Goal: Feedback & Contribution: Contribute content

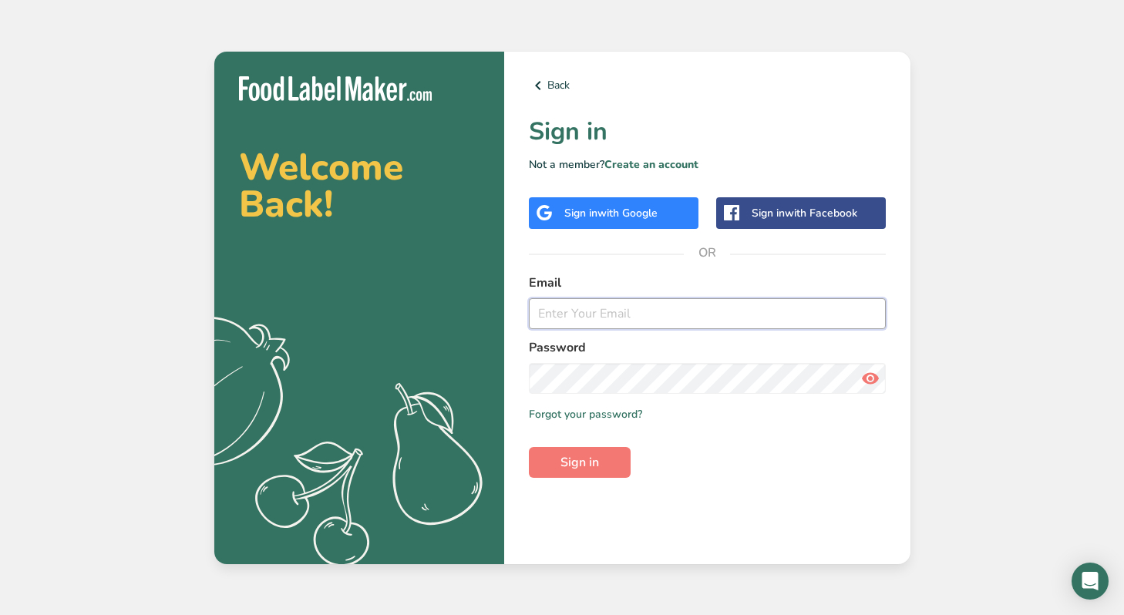
type input "[EMAIL_ADDRESS][DOMAIN_NAME]"
click at [580, 463] on span "Sign in" at bounding box center [579, 462] width 39 height 18
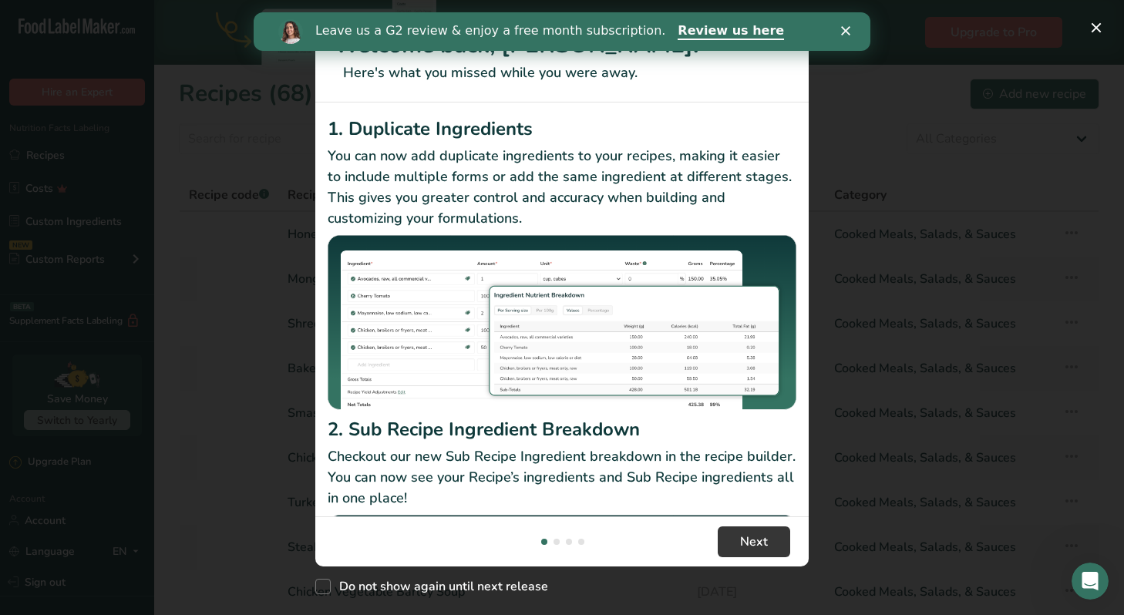
click at [847, 29] on polygon "Close" at bounding box center [845, 30] width 9 height 9
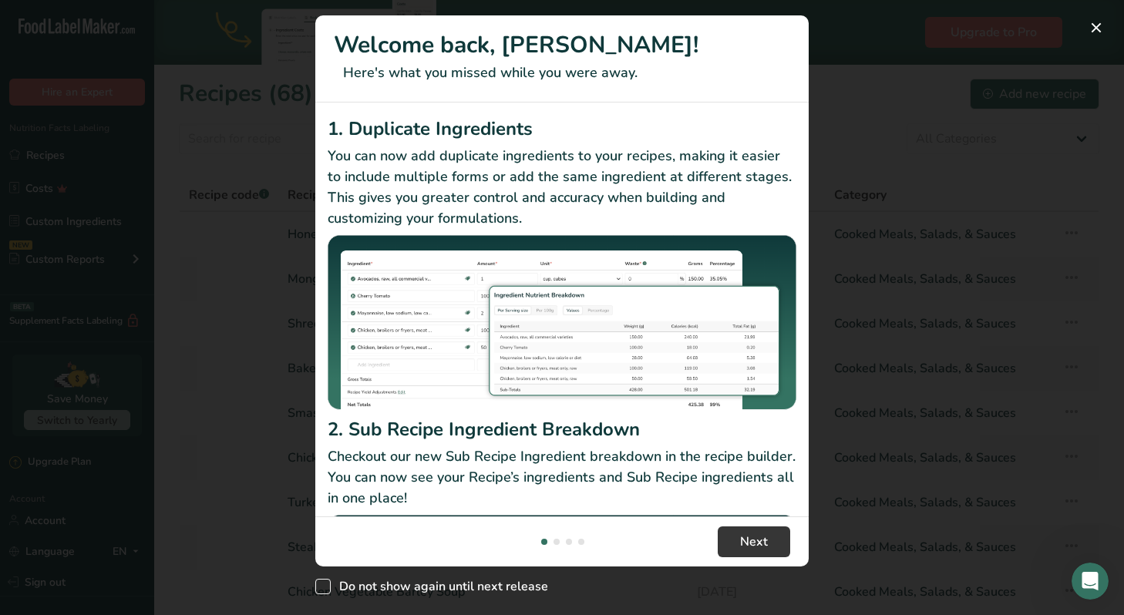
click at [317, 586] on span "New Features" at bounding box center [322, 586] width 15 height 15
click at [317, 586] on input "Do not show again until next release" at bounding box center [320, 587] width 10 height 10
checkbox input "true"
click at [1094, 27] on button "New Features" at bounding box center [1095, 27] width 25 height 25
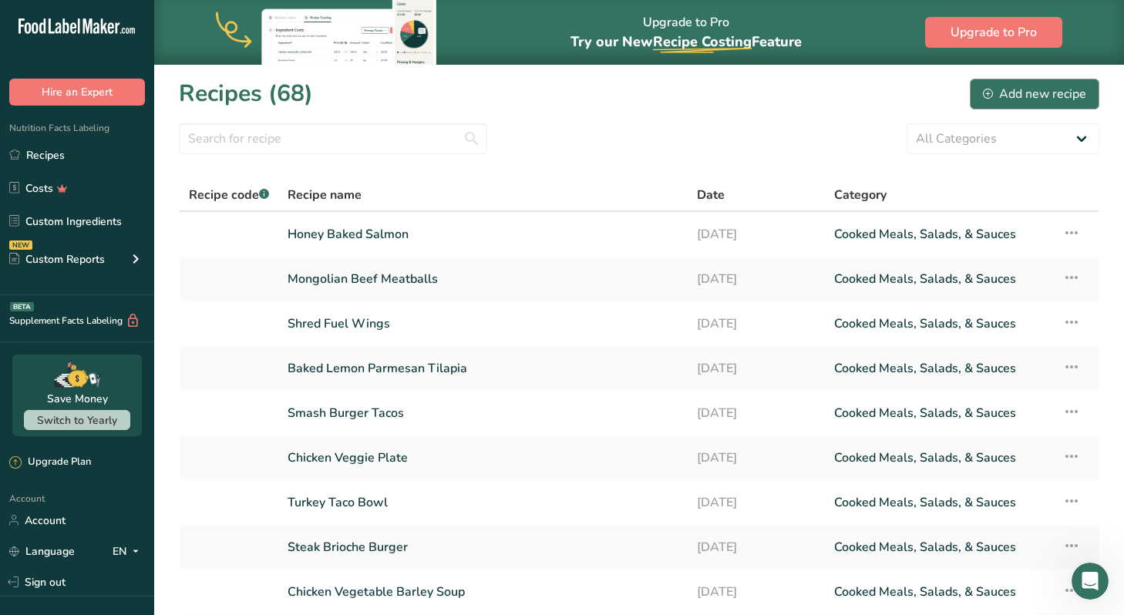
click at [1023, 88] on div "Add new recipe" at bounding box center [1034, 94] width 103 height 18
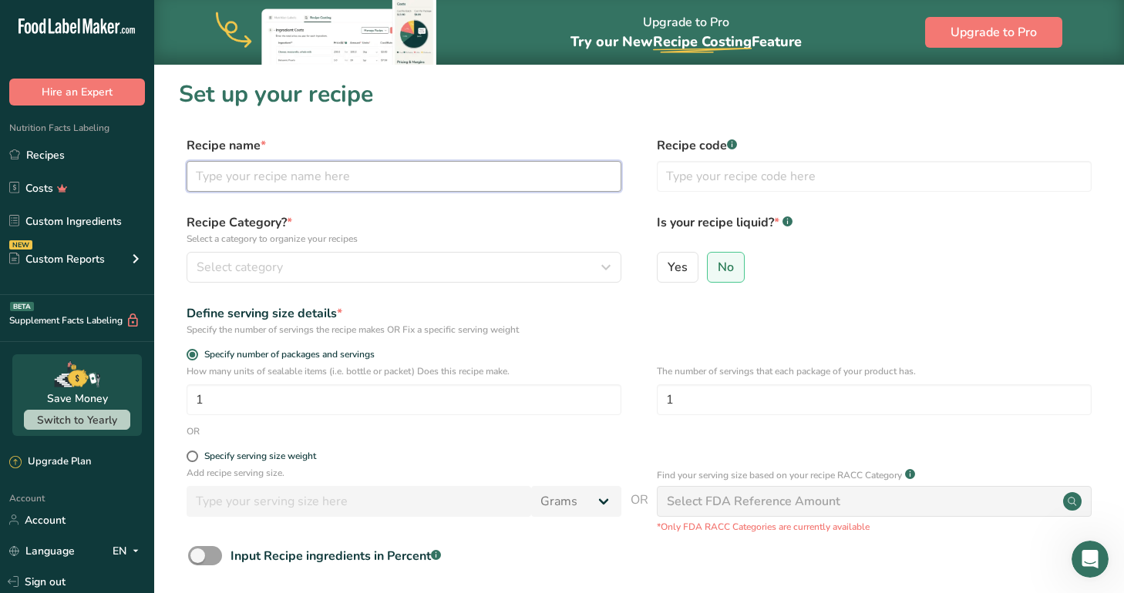
click at [361, 181] on input "text" at bounding box center [403, 176] width 435 height 31
type input "Morning Kickstart Wrap"
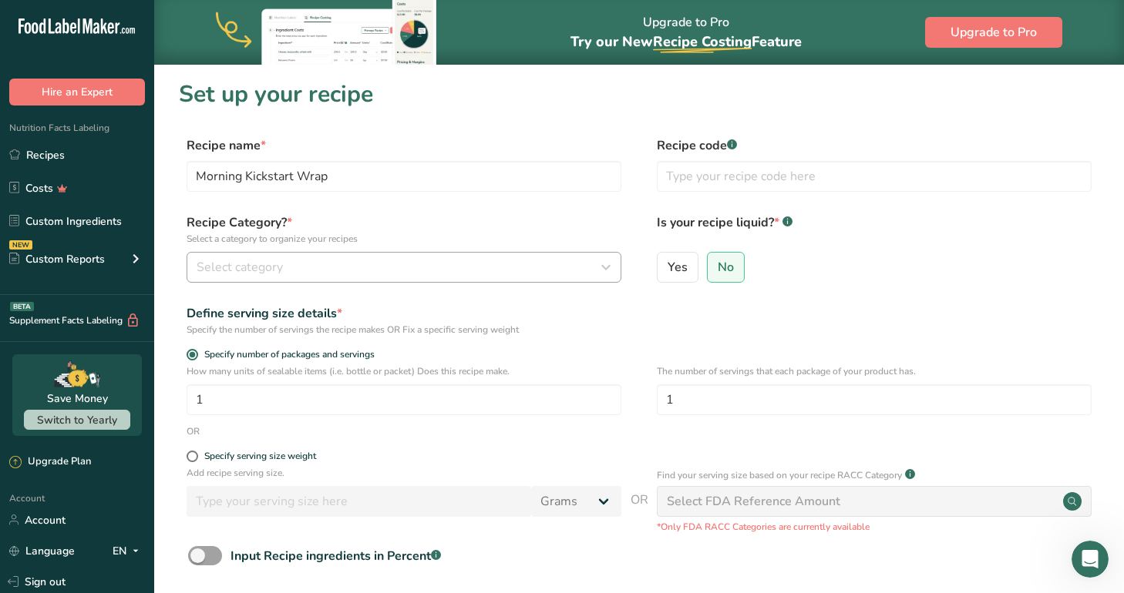
click at [354, 260] on div "Select category" at bounding box center [399, 267] width 405 height 18
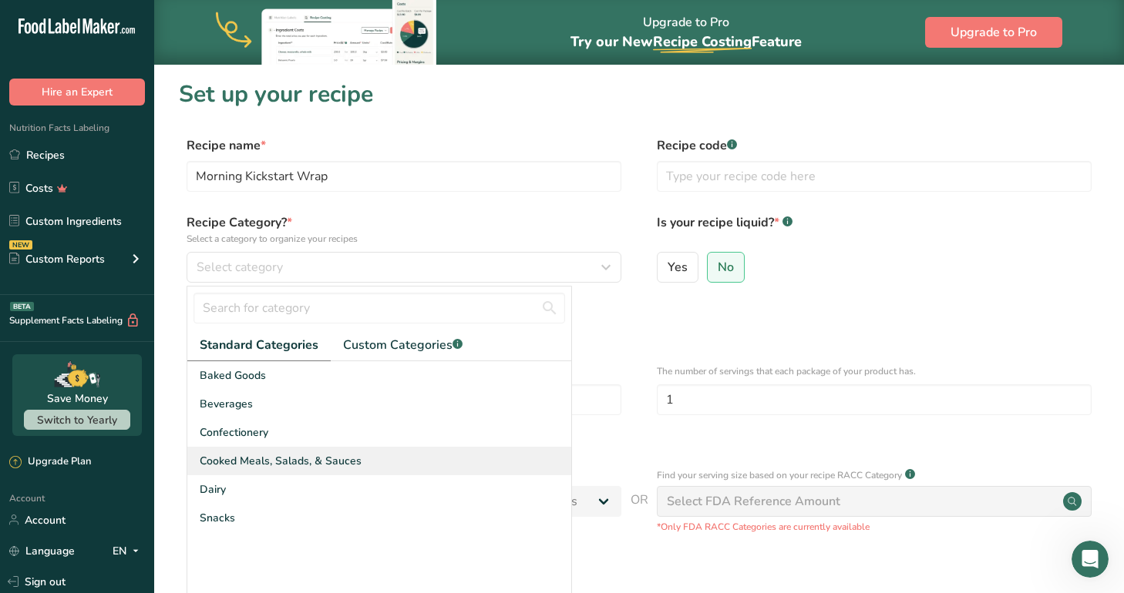
click at [281, 456] on span "Cooked Meals, Salads, & Sauces" at bounding box center [281, 461] width 162 height 16
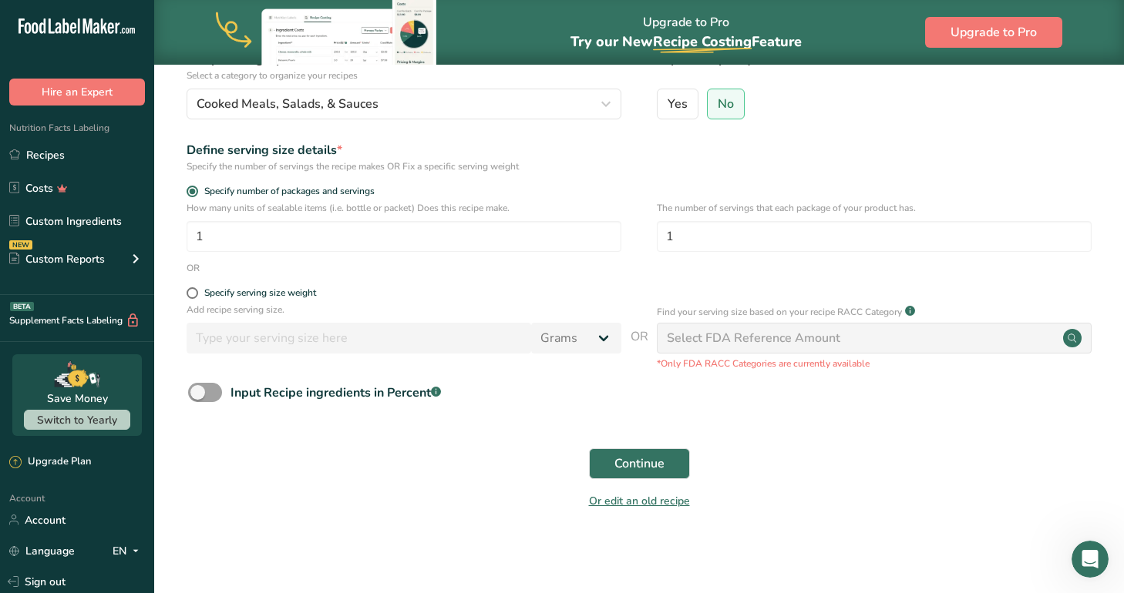
scroll to position [163, 0]
click at [766, 341] on div "Select FDA Reference Amount" at bounding box center [753, 339] width 173 height 18
click at [646, 471] on span "Continue" at bounding box center [639, 464] width 50 height 18
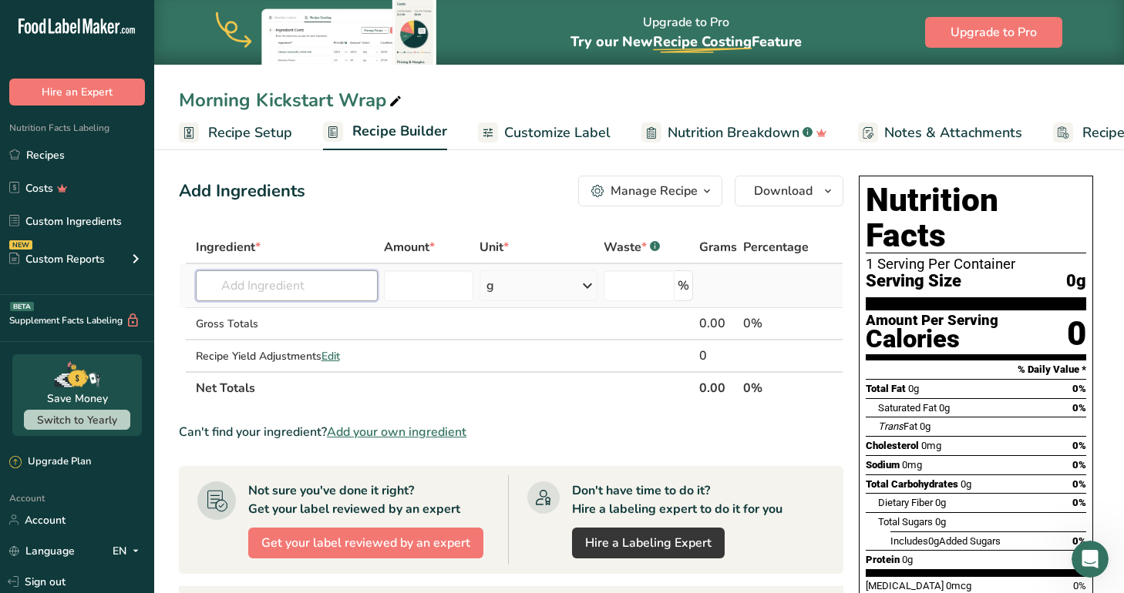
click at [281, 287] on input "text" at bounding box center [287, 285] width 182 height 31
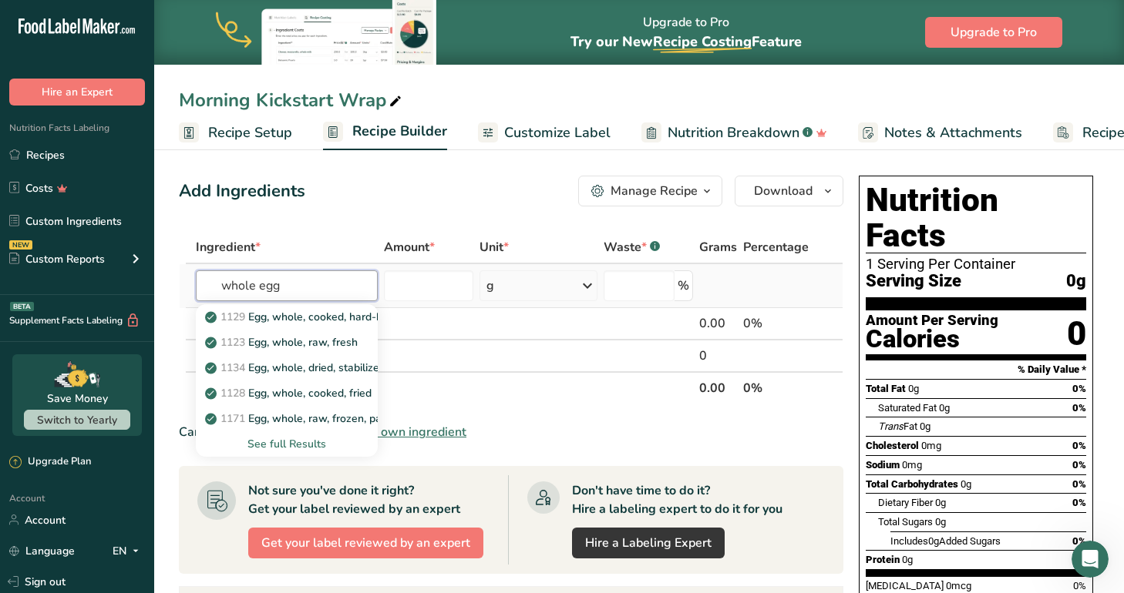
type input "whole egg"
click at [301, 438] on div "See full Results" at bounding box center [286, 444] width 157 height 16
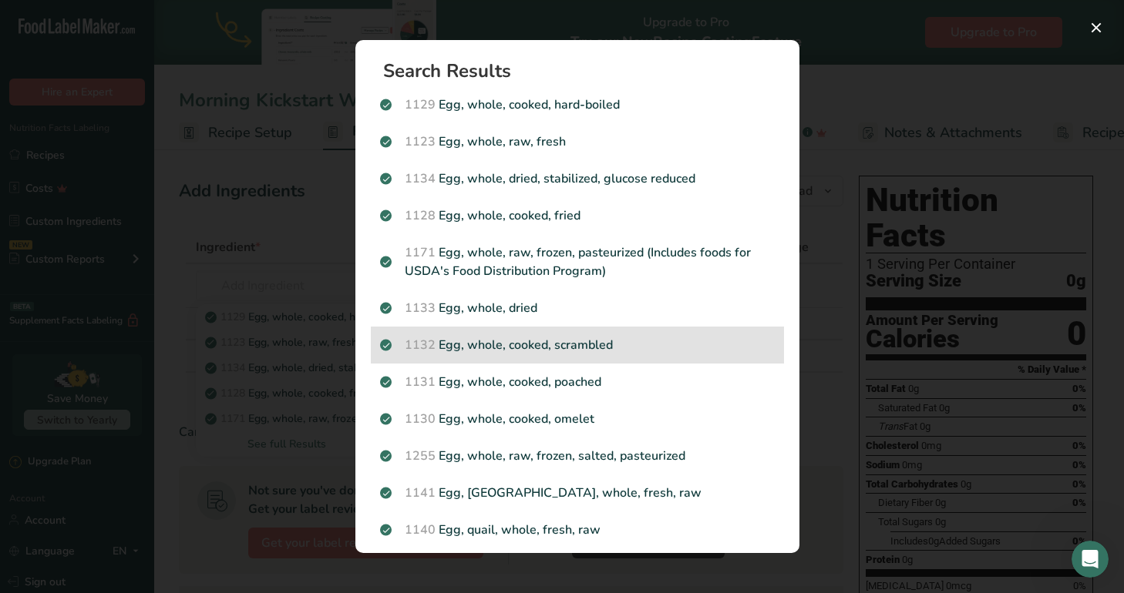
click at [603, 342] on p "1132 Egg, whole, cooked, scrambled" at bounding box center [577, 345] width 395 height 18
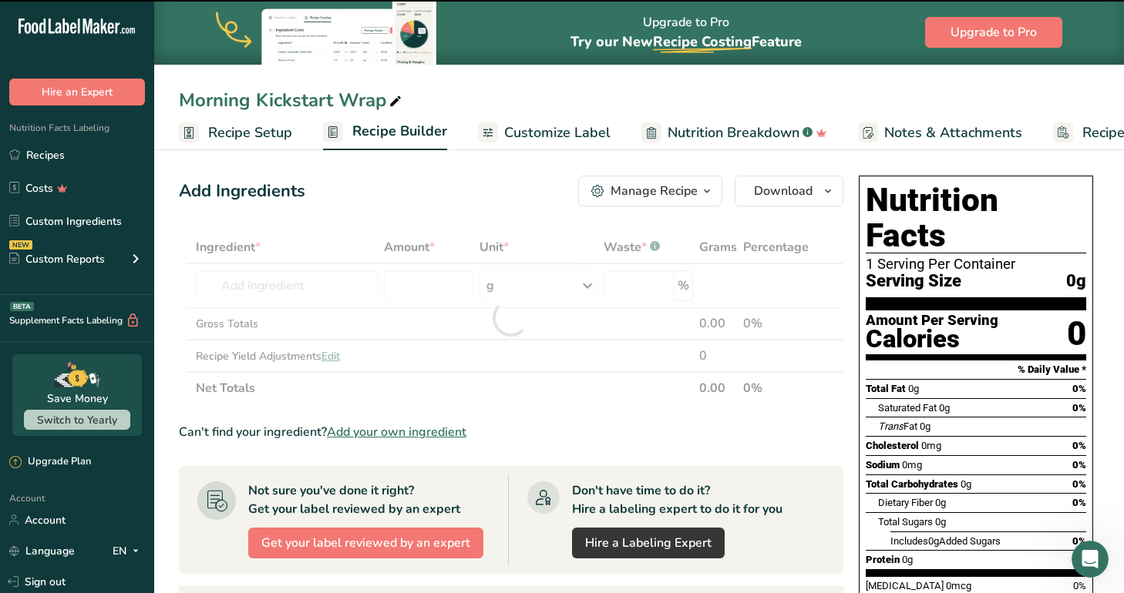
type input "0"
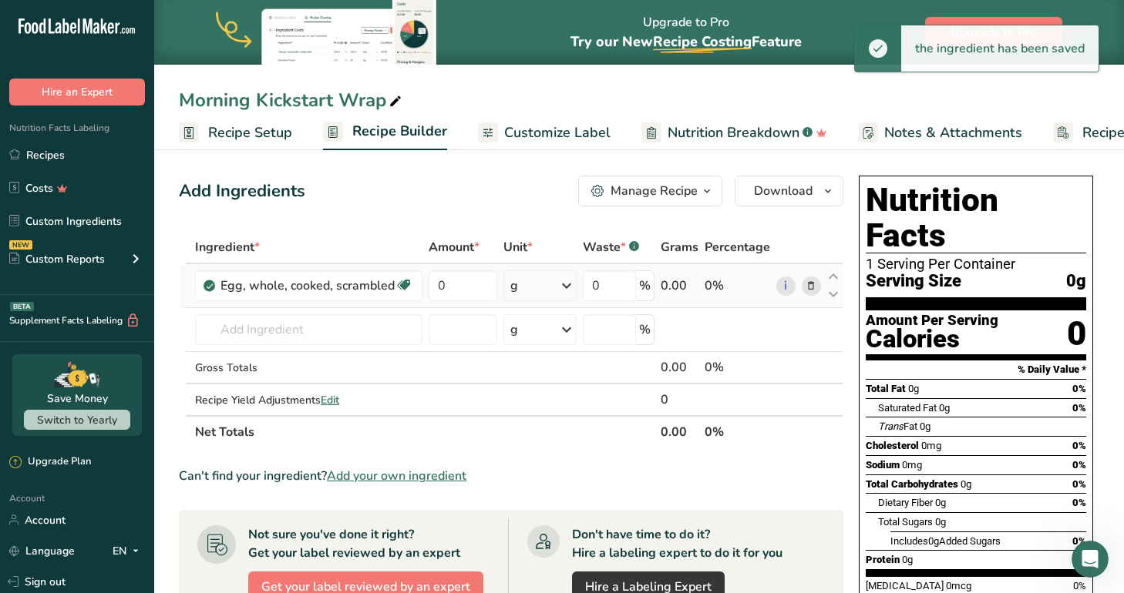
click at [547, 284] on div "g" at bounding box center [539, 285] width 72 height 31
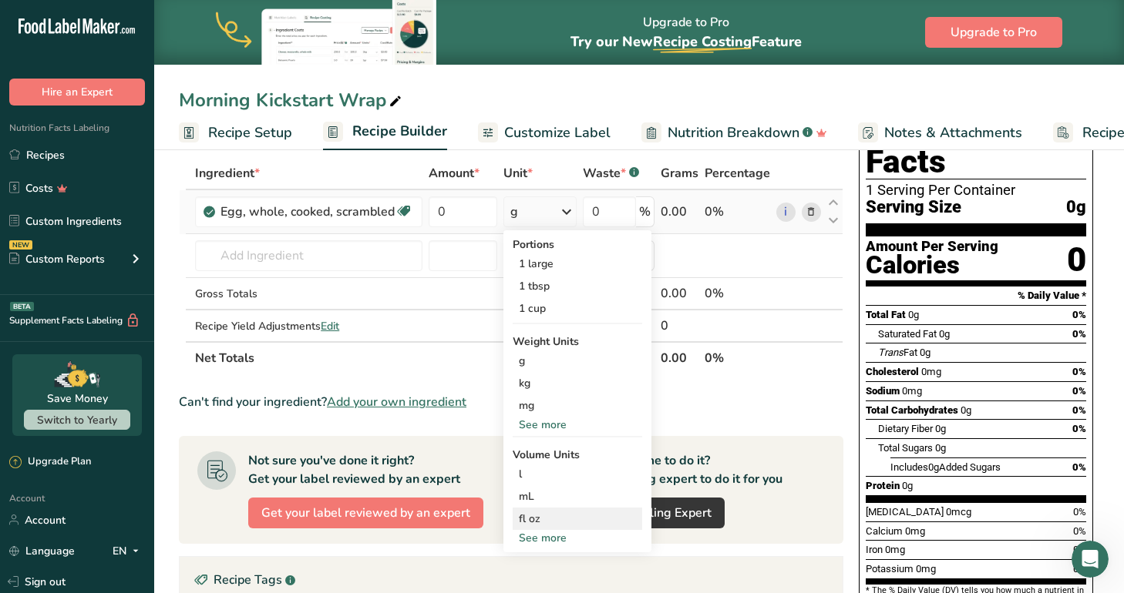
scroll to position [76, 0]
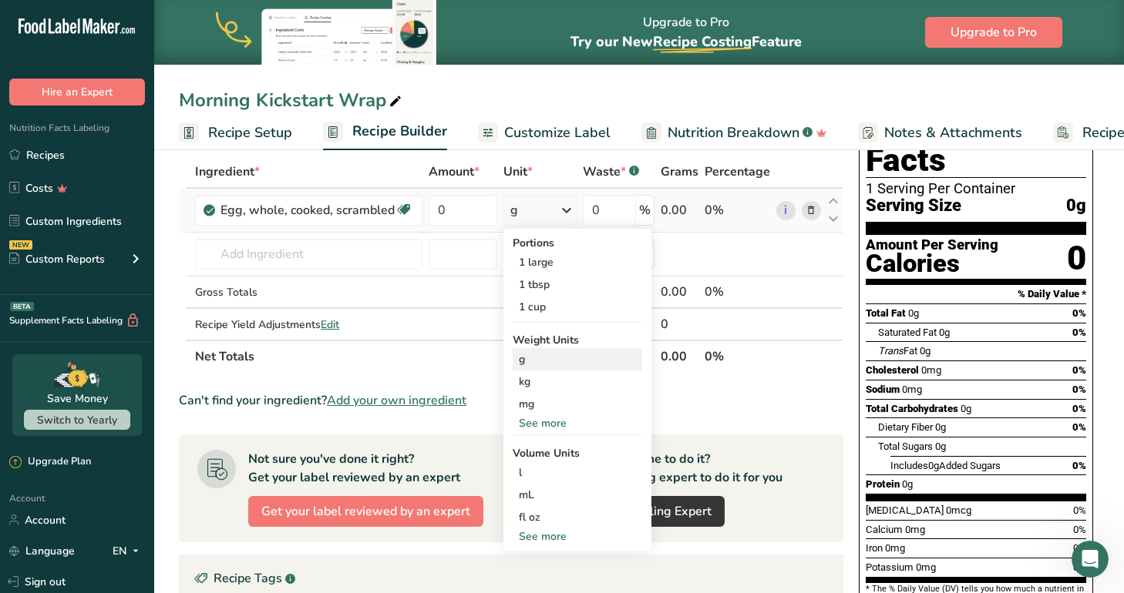
click at [600, 358] on div "g" at bounding box center [576, 359] width 129 height 22
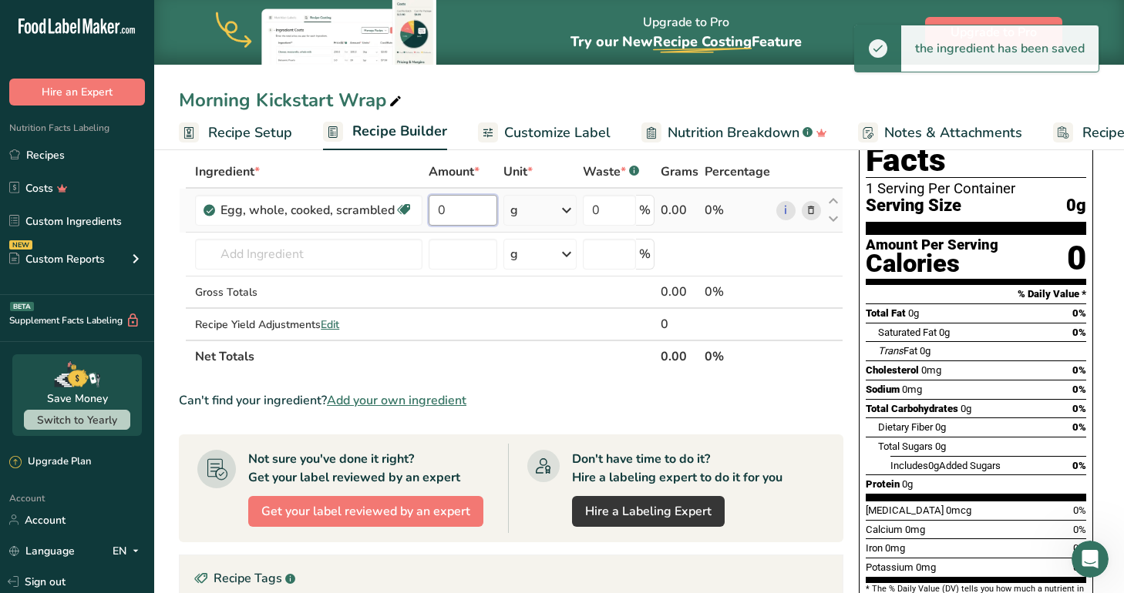
click at [462, 210] on input "0" at bounding box center [462, 210] width 69 height 31
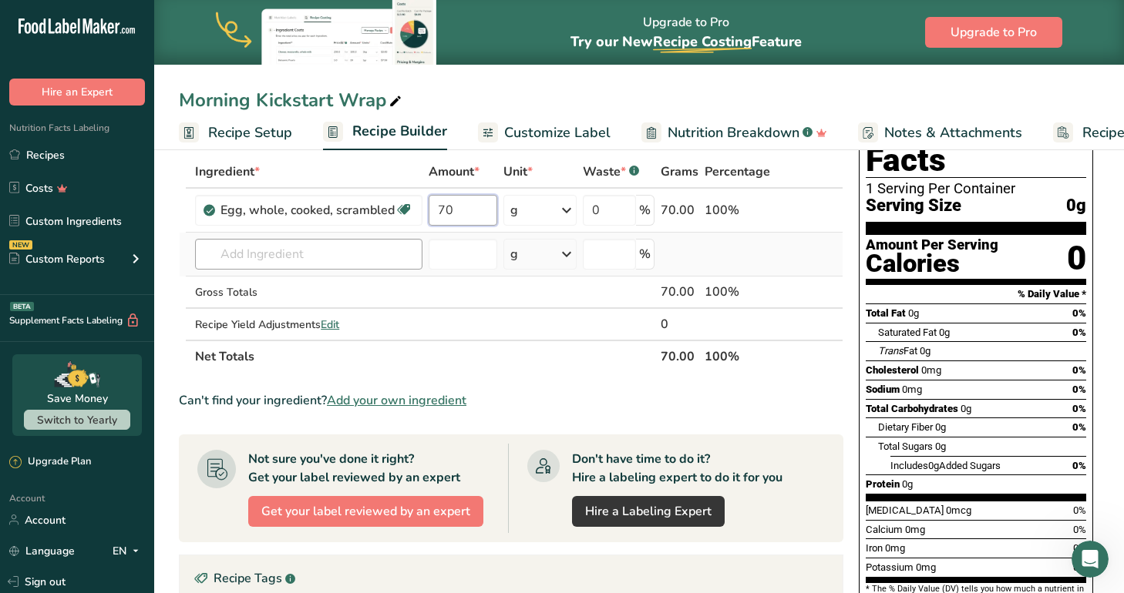
type input "70"
click at [239, 254] on div "Ingredient * Amount * Unit * Waste * .a-a{fill:#347362;}.b-a{fill:#fff;} Grams …" at bounding box center [511, 264] width 664 height 217
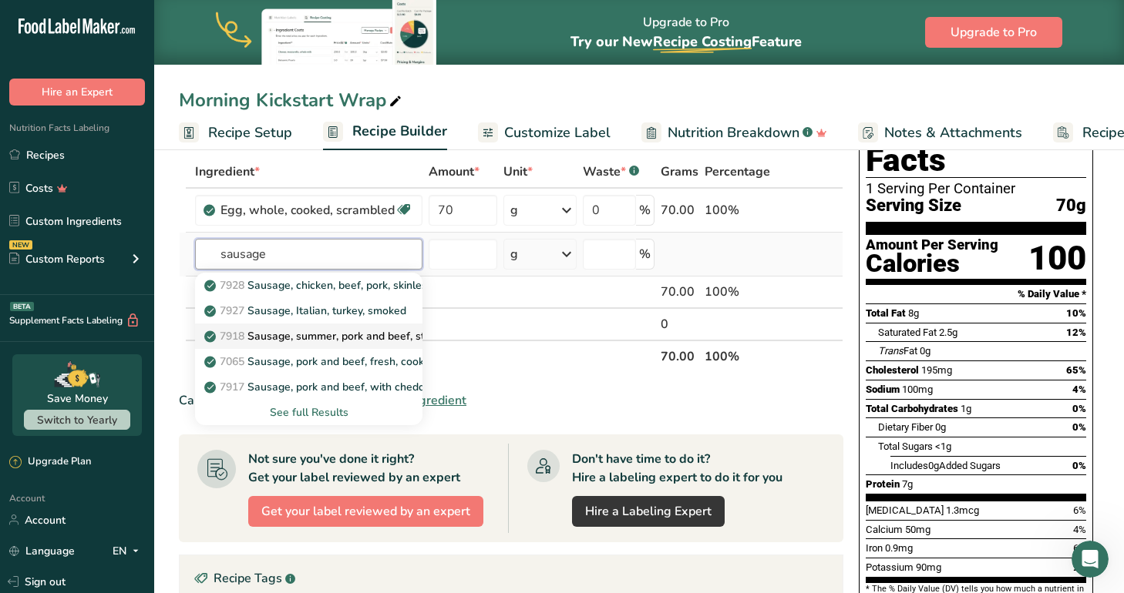
type input "sausage"
click at [373, 334] on p "7918 Sausage, summer, pork and beef, sticks, with cheddar cheese" at bounding box center [379, 336] width 344 height 16
type input "Sausage, summer, pork and beef, sticks, with cheddar cheese"
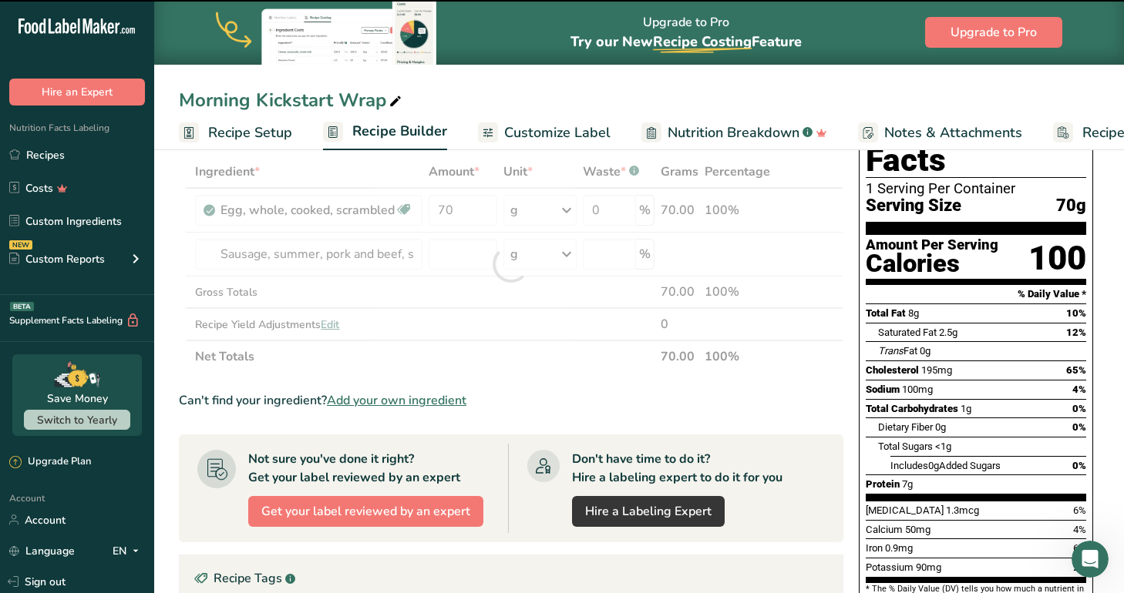
type input "0"
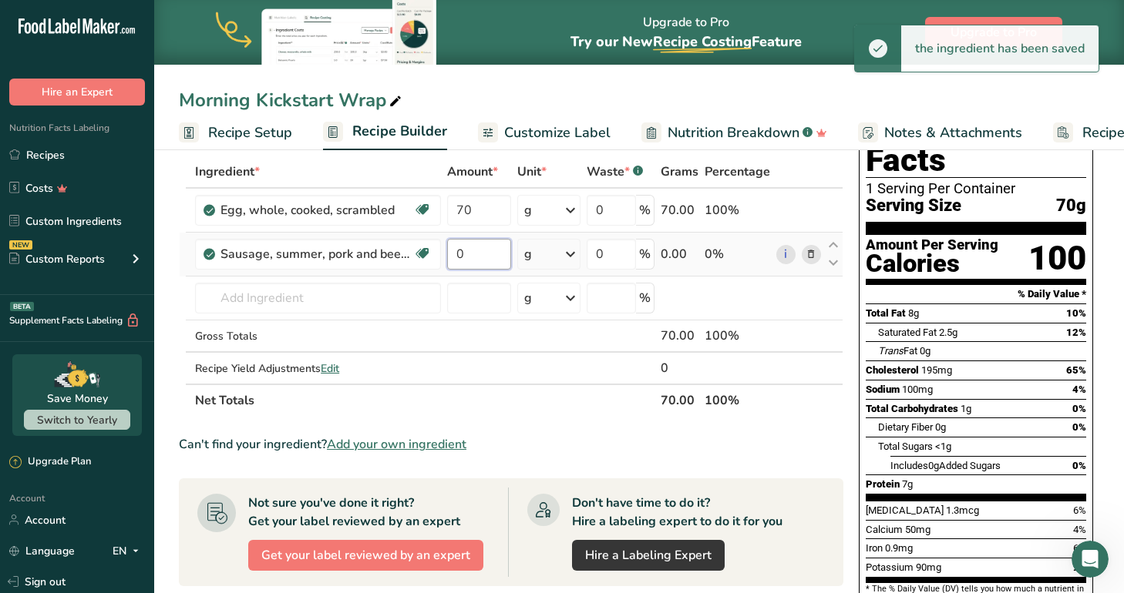
click at [486, 251] on input "0" at bounding box center [479, 254] width 64 height 31
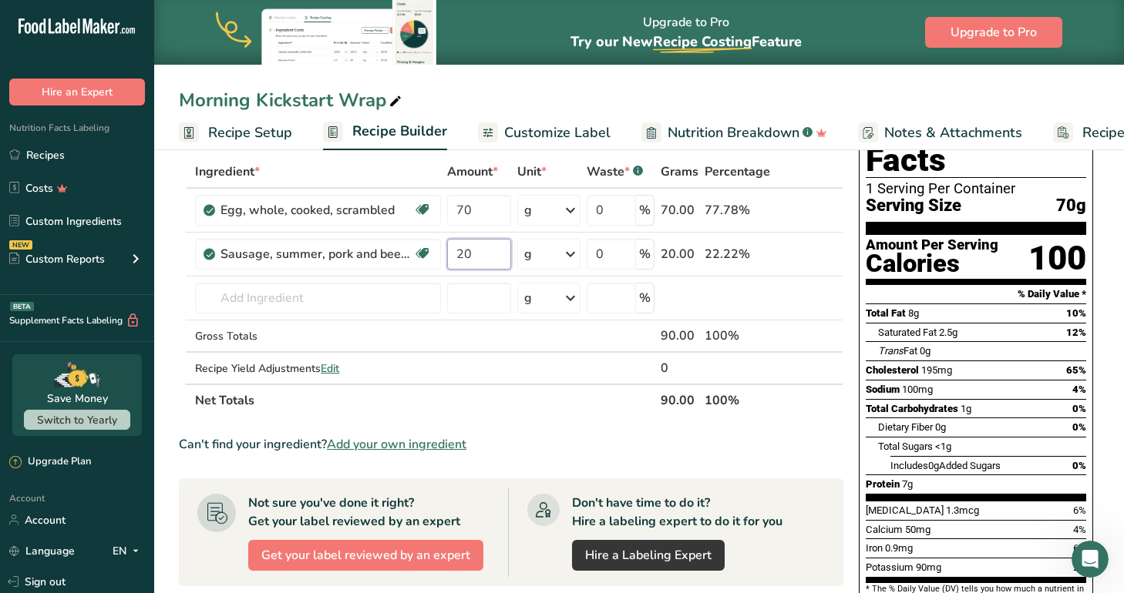
type input "20"
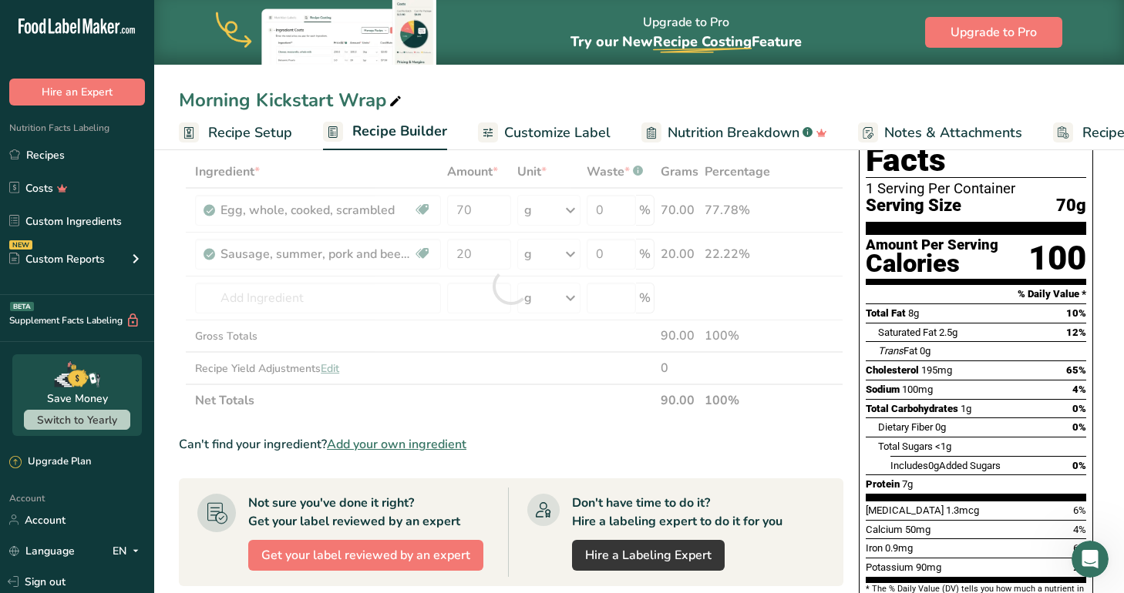
click at [570, 402] on div "Ingredient * Amount * Unit * Waste * .a-a{fill:#347362;}.b-a{fill:#fff;} Grams …" at bounding box center [511, 286] width 664 height 261
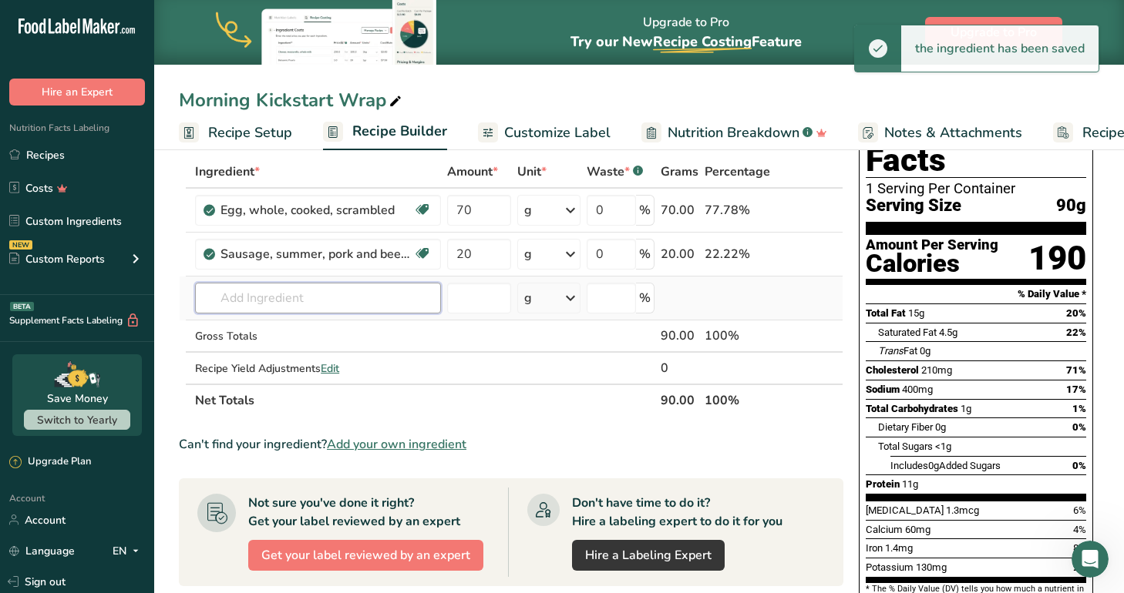
click at [336, 306] on input "text" at bounding box center [318, 298] width 246 height 31
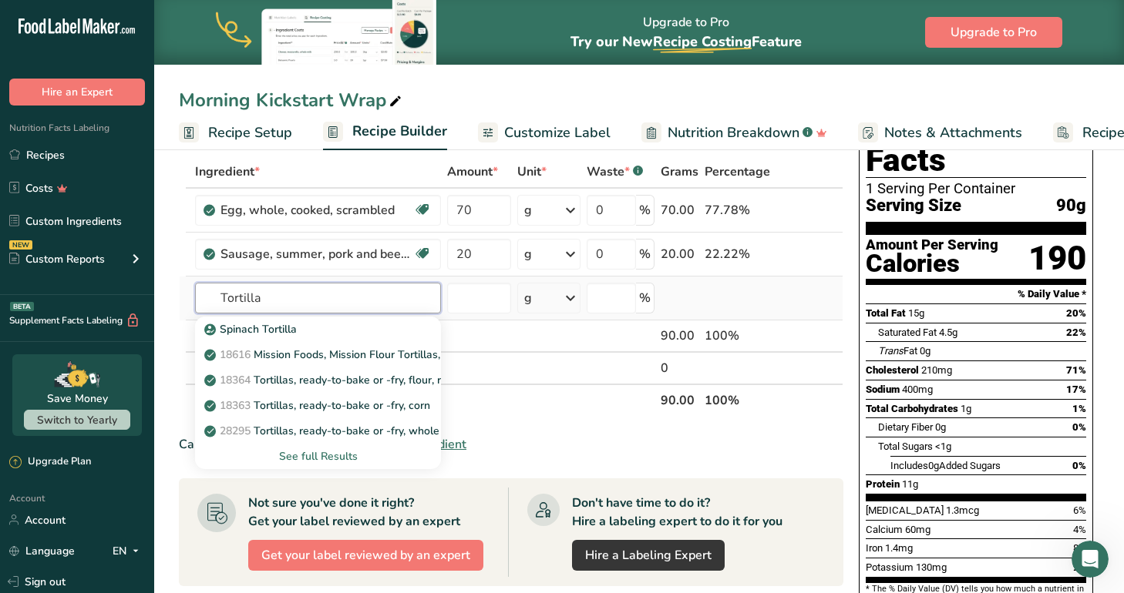
type input "Tortilla"
click at [322, 455] on div "See full Results" at bounding box center [317, 456] width 221 height 16
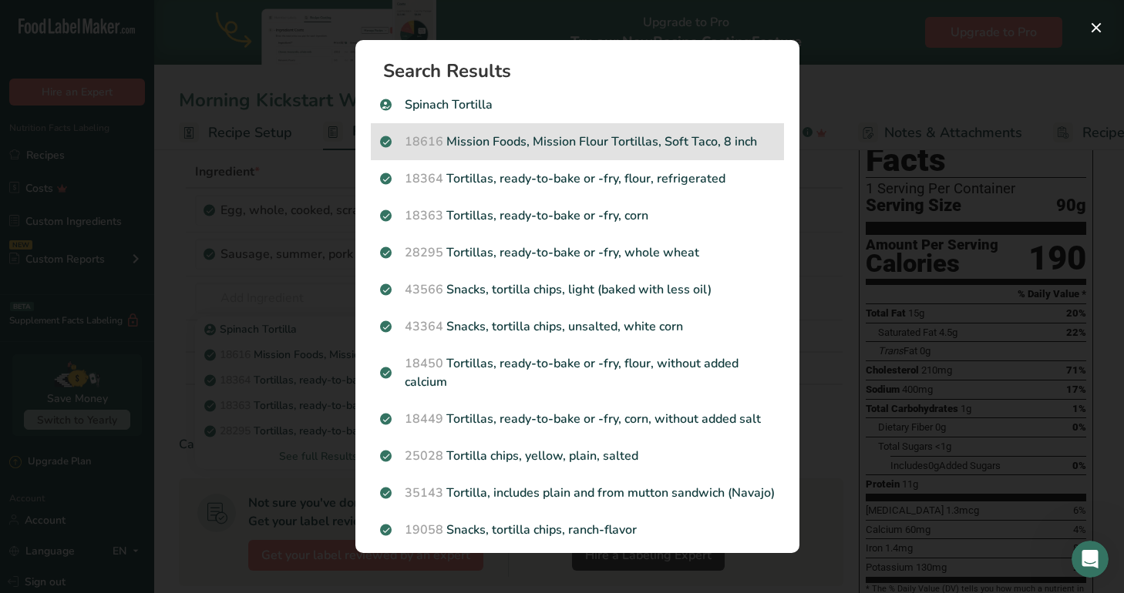
click at [696, 138] on p "18616 Mission Foods, Mission Flour Tortillas, Soft Taco, 8 inch" at bounding box center [577, 142] width 395 height 18
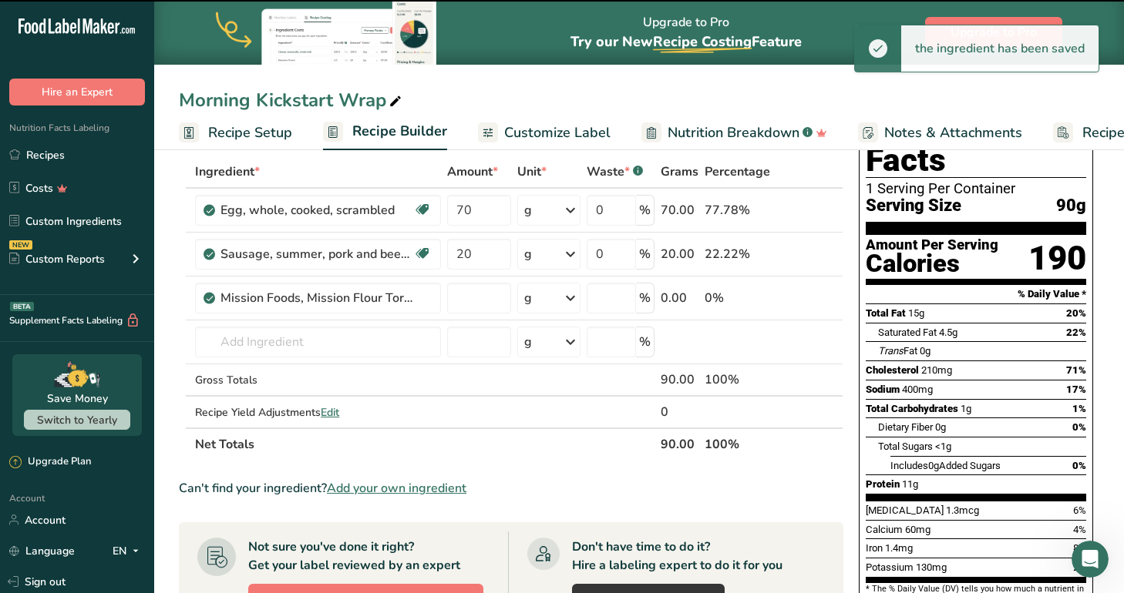
type input "0"
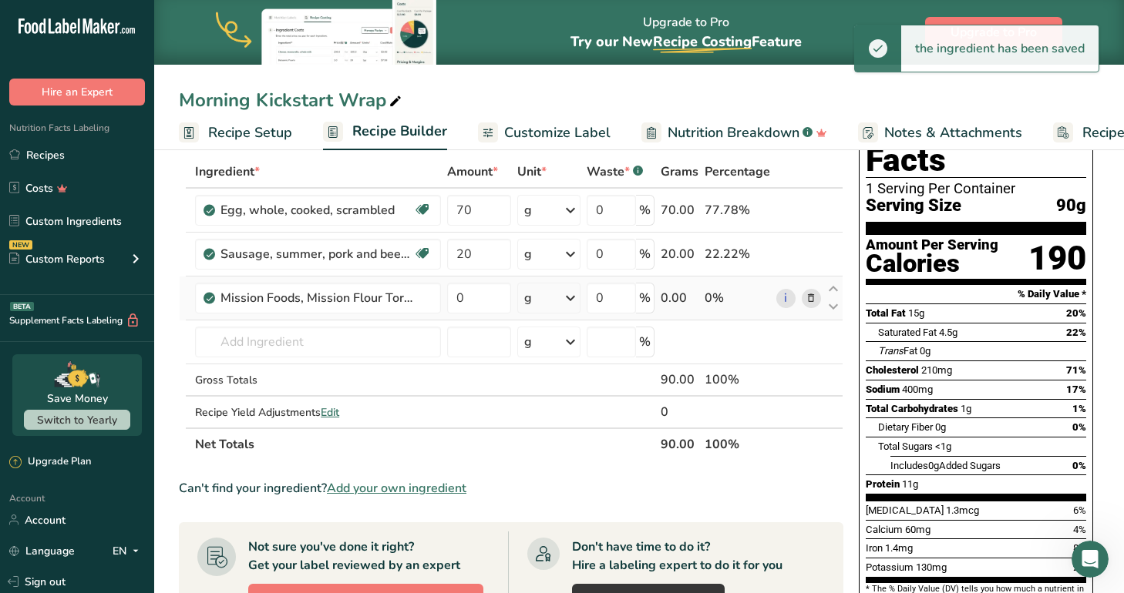
click at [540, 299] on div "g" at bounding box center [548, 298] width 63 height 31
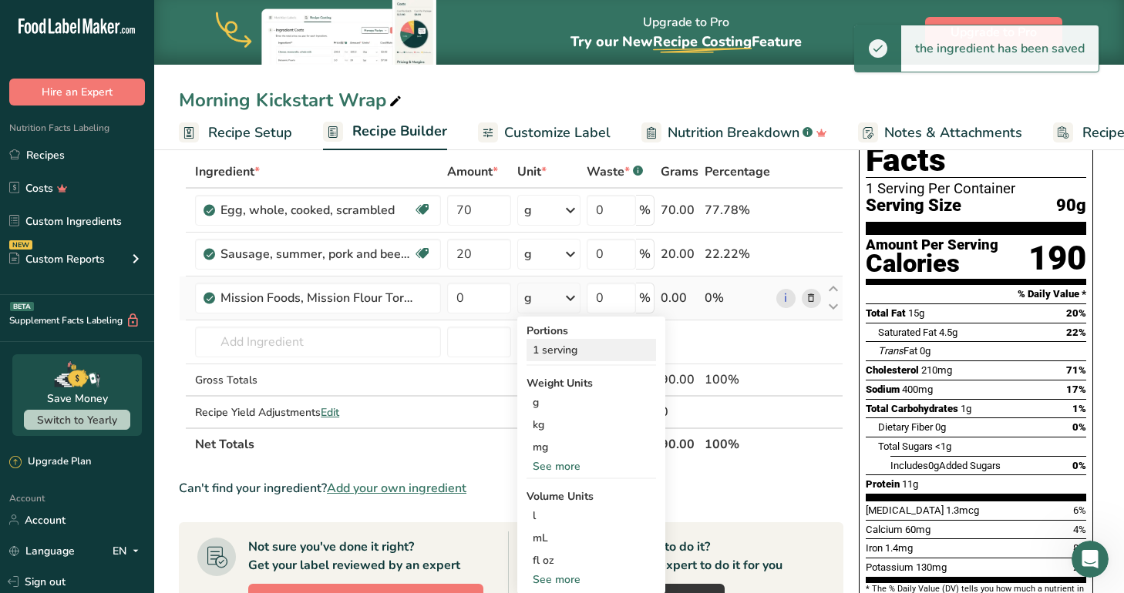
click at [573, 348] on div "1 serving" at bounding box center [590, 350] width 129 height 22
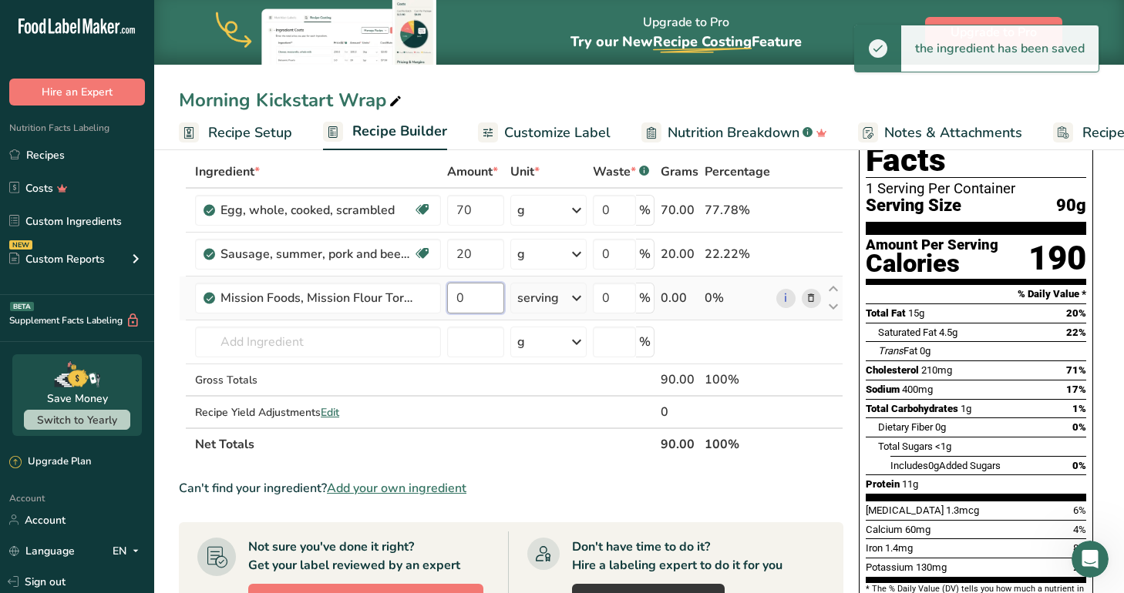
click at [473, 293] on input "0" at bounding box center [475, 298] width 57 height 31
type input "1"
click at [368, 344] on div "Ingredient * Amount * Unit * Waste * .a-a{fill:#347362;}.b-a{fill:#fff;} Grams …" at bounding box center [511, 308] width 664 height 305
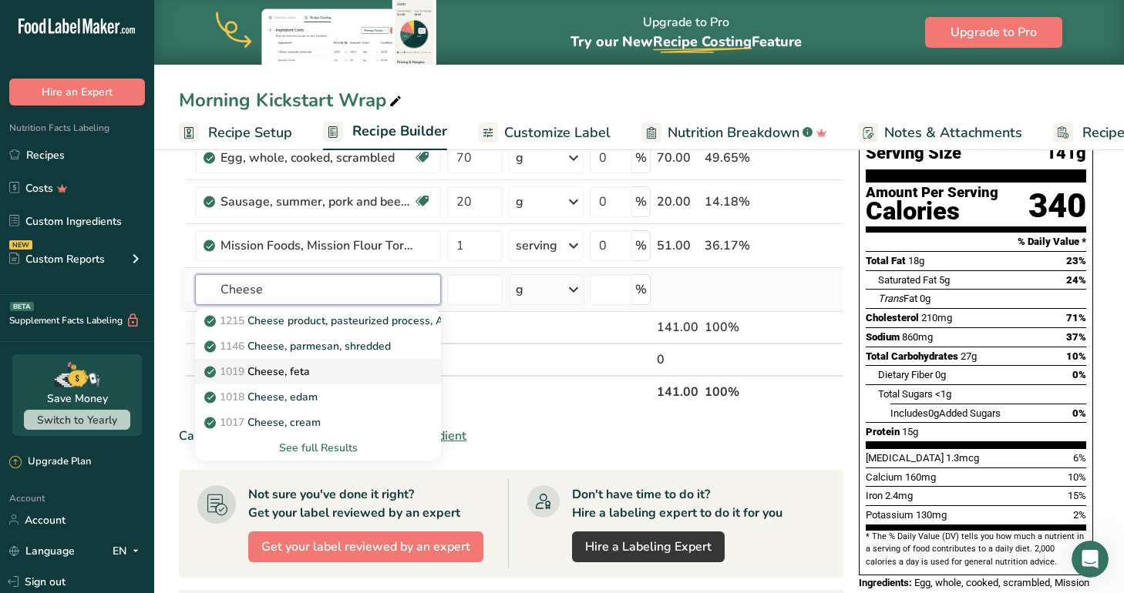
scroll to position [180, 0]
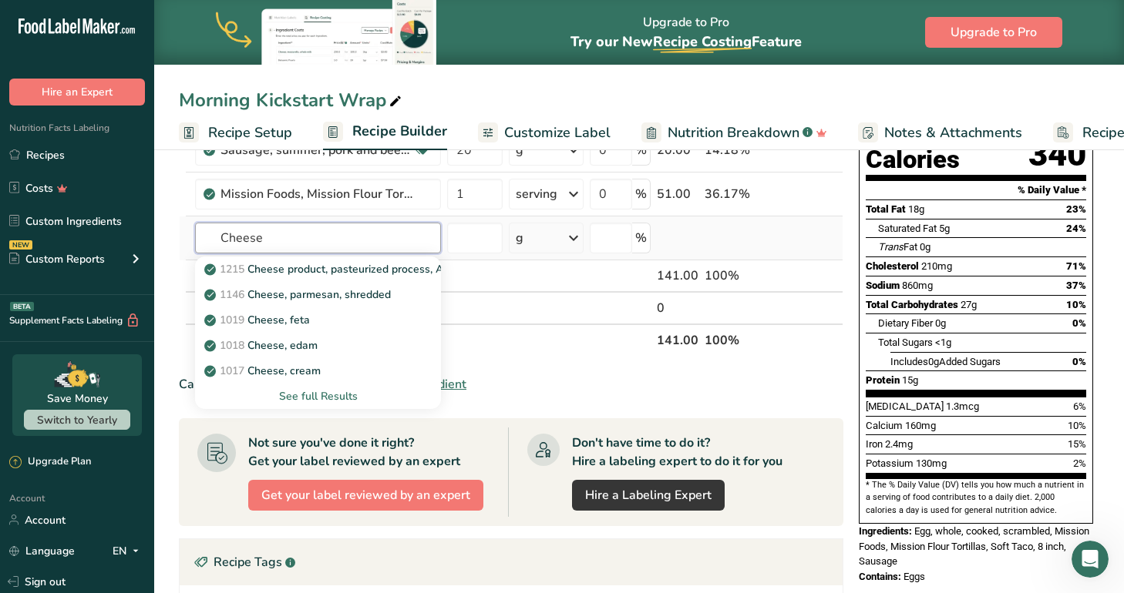
type input "Cheese"
click at [341, 394] on div "See full Results" at bounding box center [317, 396] width 221 height 16
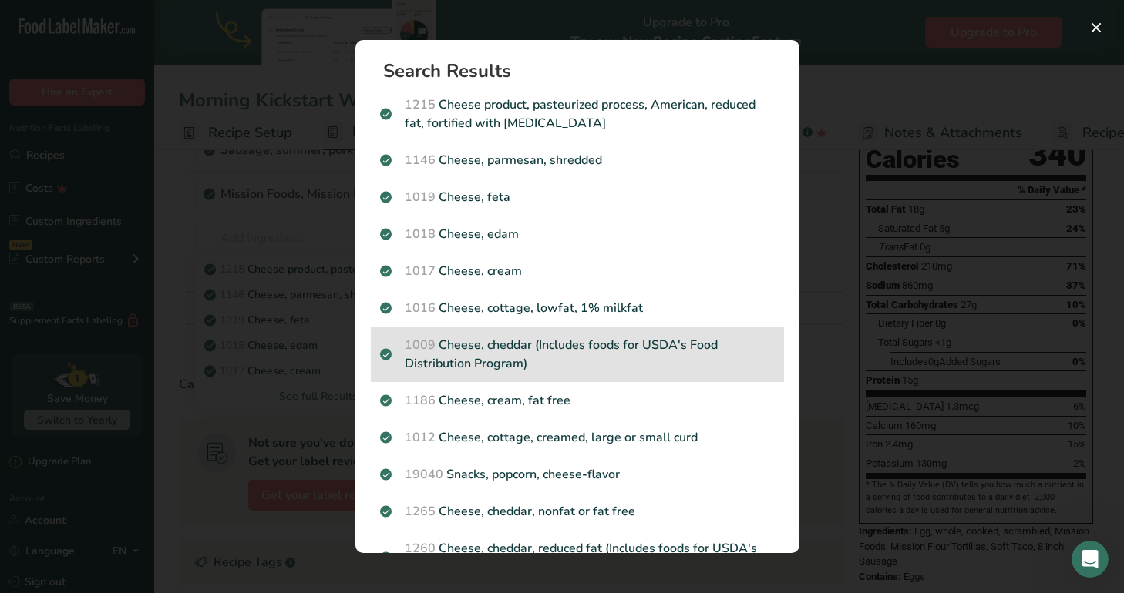
click at [583, 348] on p "1009 Cheese, cheddar (Includes foods for USDA's Food Distribution Program)" at bounding box center [577, 354] width 395 height 37
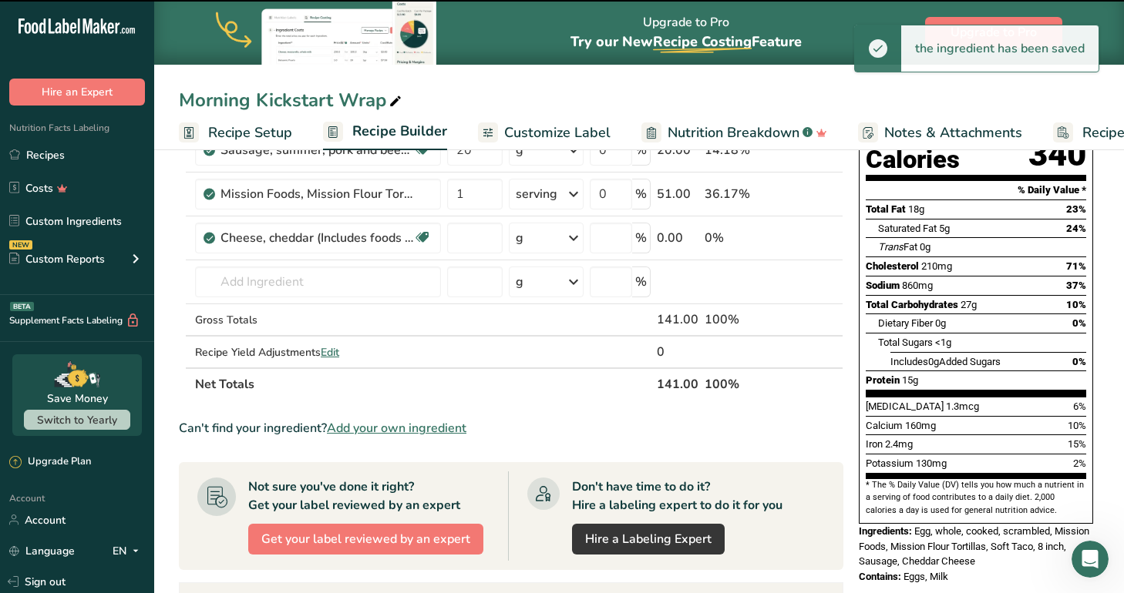
type input "0"
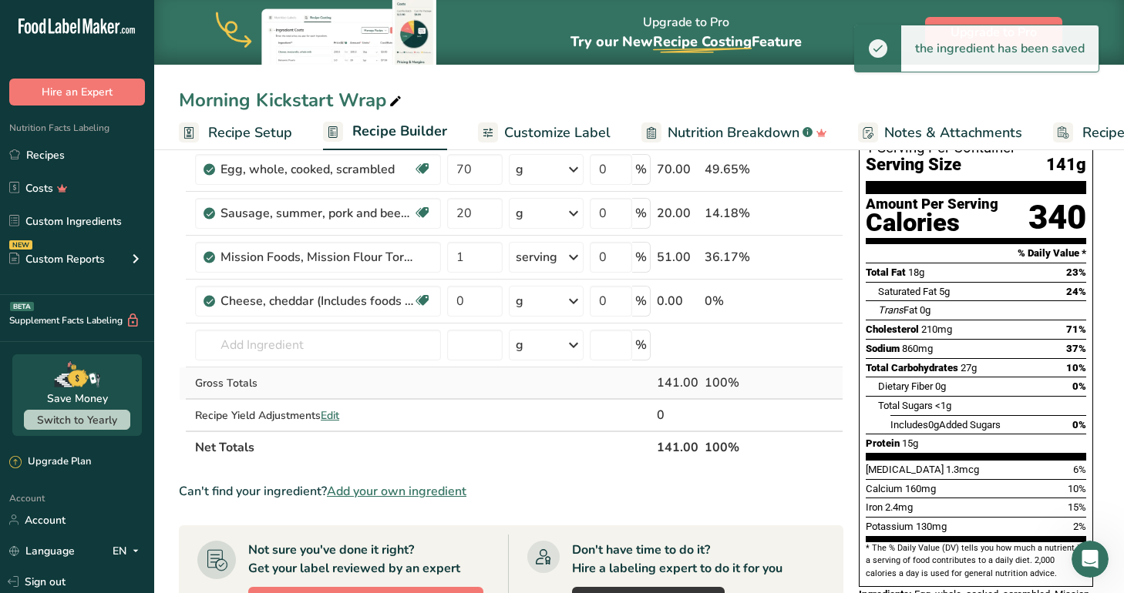
scroll to position [109, 0]
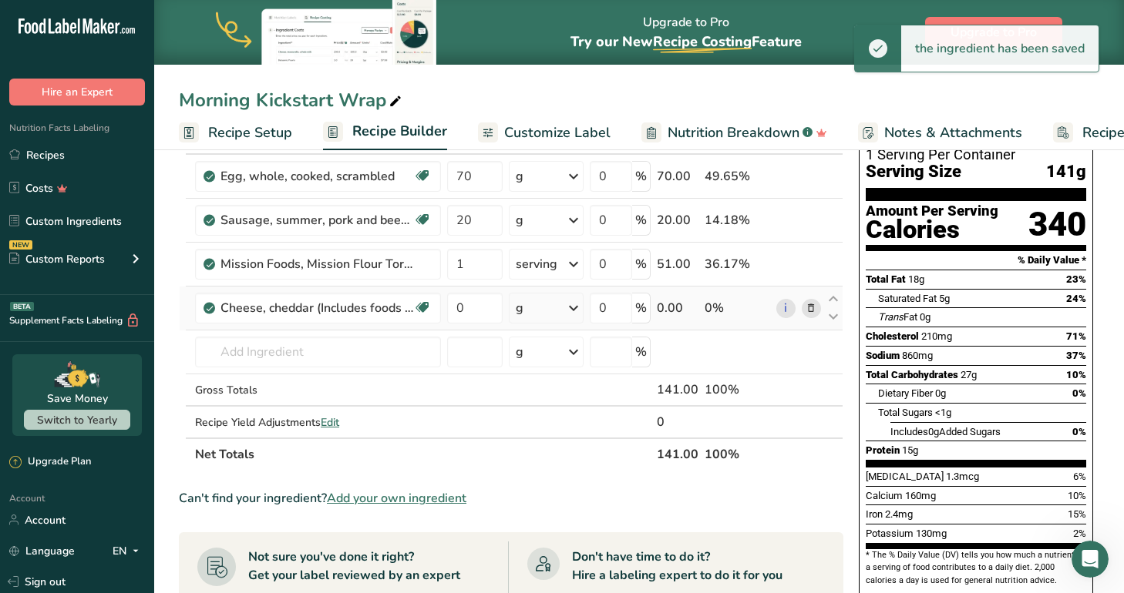
click at [537, 308] on div "g" at bounding box center [546, 308] width 75 height 31
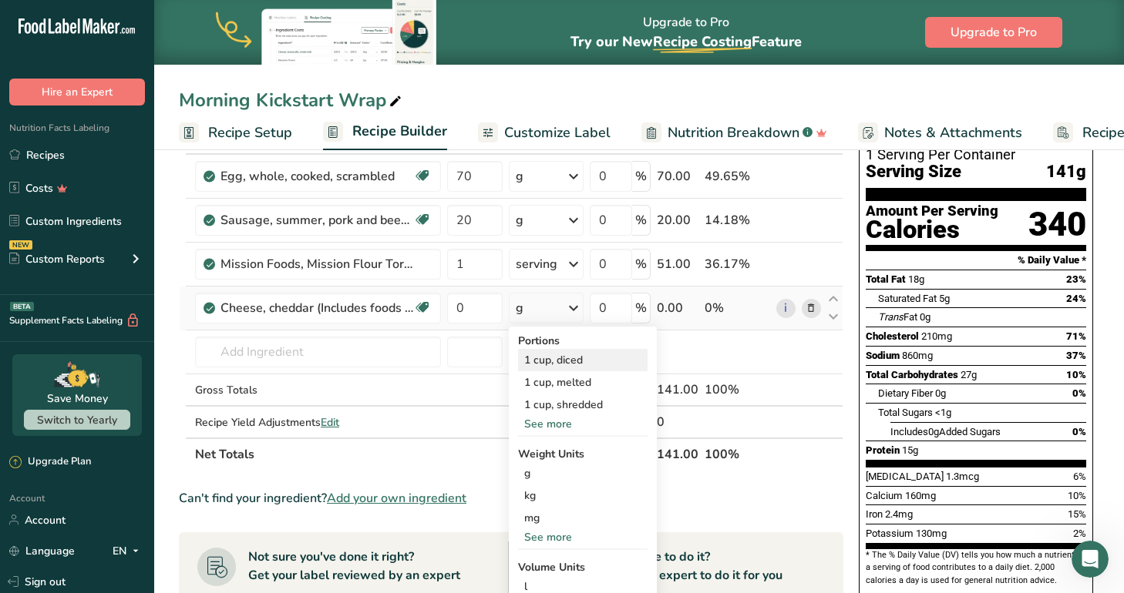
click at [586, 356] on div "1 cup, diced" at bounding box center [582, 360] width 129 height 22
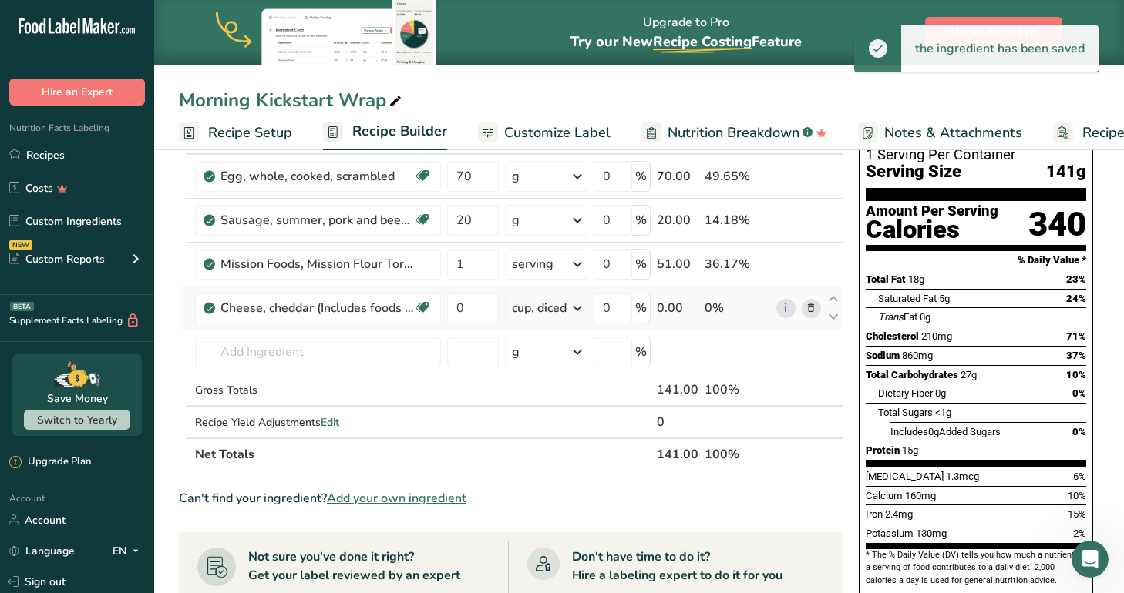
click at [573, 308] on icon at bounding box center [577, 308] width 18 height 28
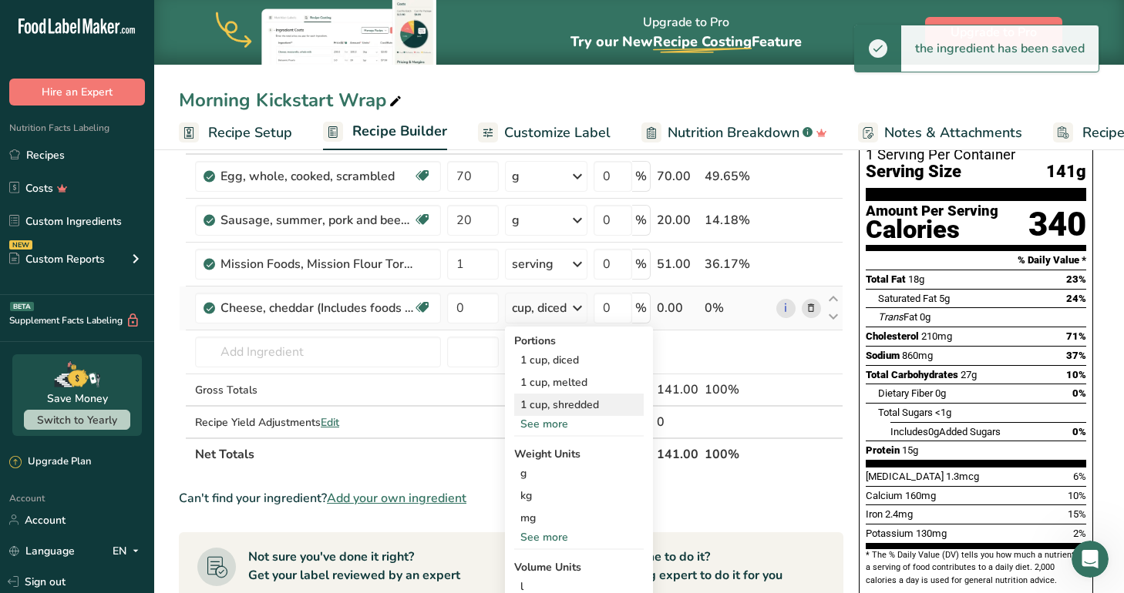
click at [567, 412] on div "1 cup, shredded" at bounding box center [578, 405] width 129 height 22
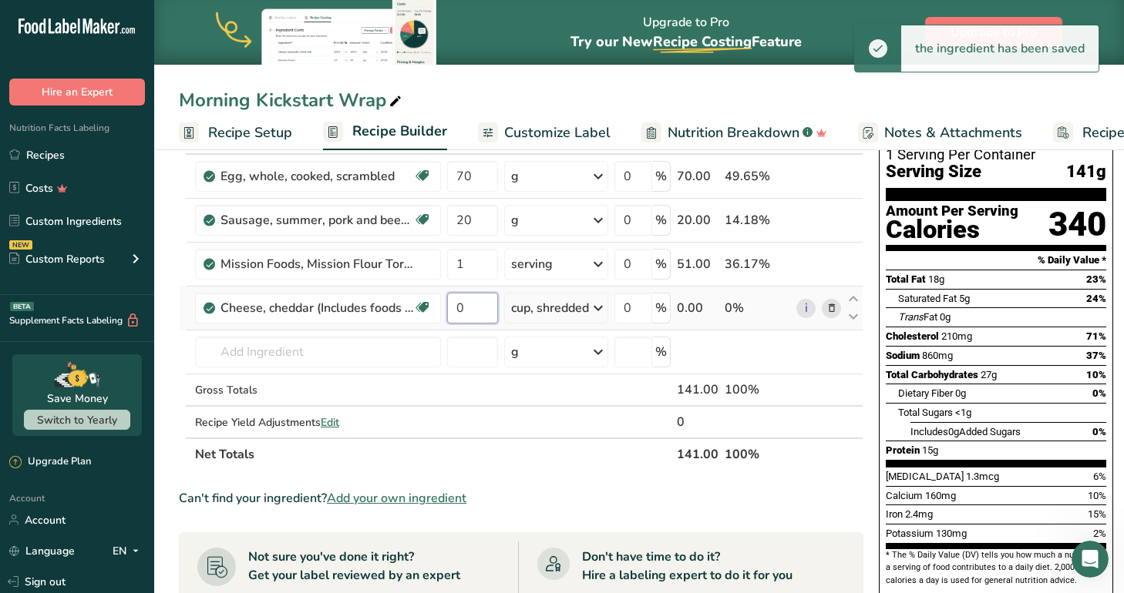
click at [470, 302] on input "0" at bounding box center [472, 308] width 51 height 31
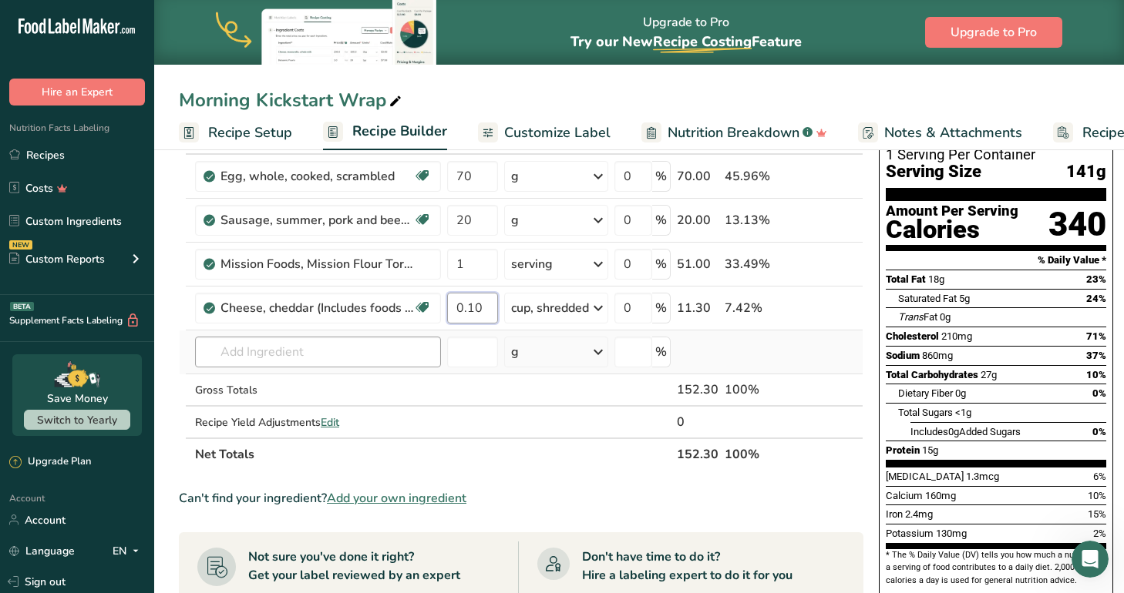
type input "0.10"
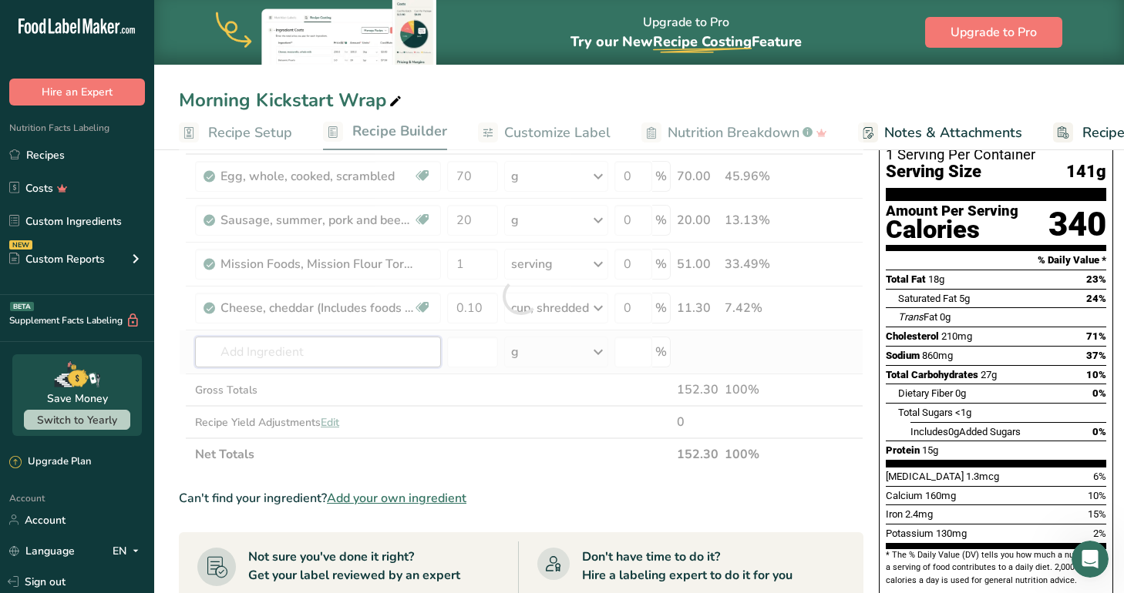
click at [301, 351] on div "Ingredient * Amount * Unit * Waste * .a-a{fill:#347362;}.b-a{fill:#fff;} Grams …" at bounding box center [521, 296] width 684 height 349
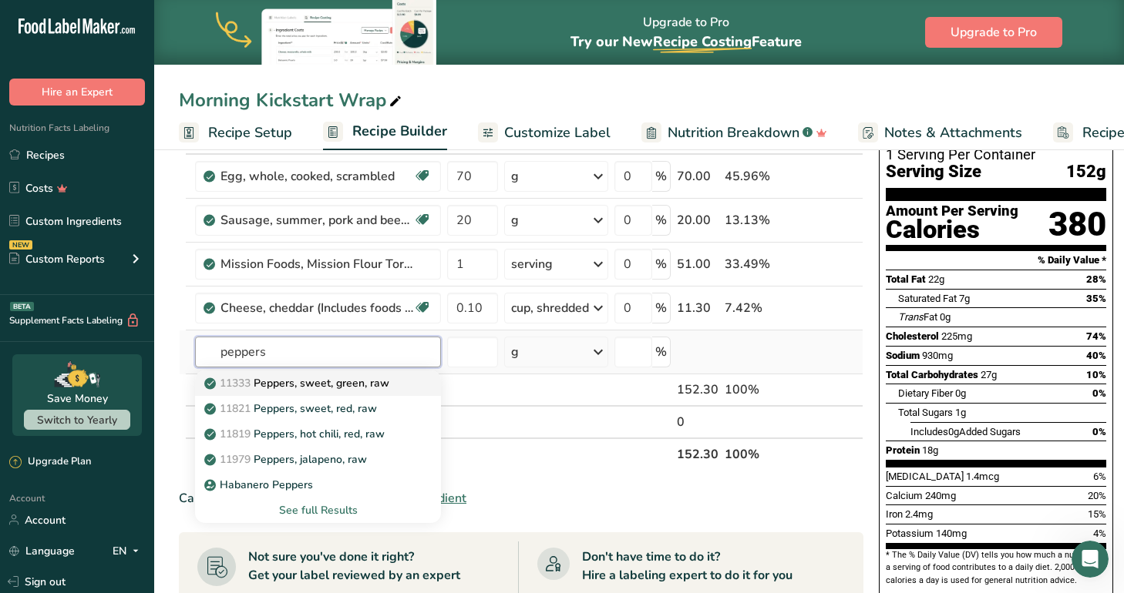
type input "peppers"
click at [378, 378] on p "11333 Peppers, sweet, green, raw" at bounding box center [298, 383] width 182 height 16
type input "Peppers, sweet, green, raw"
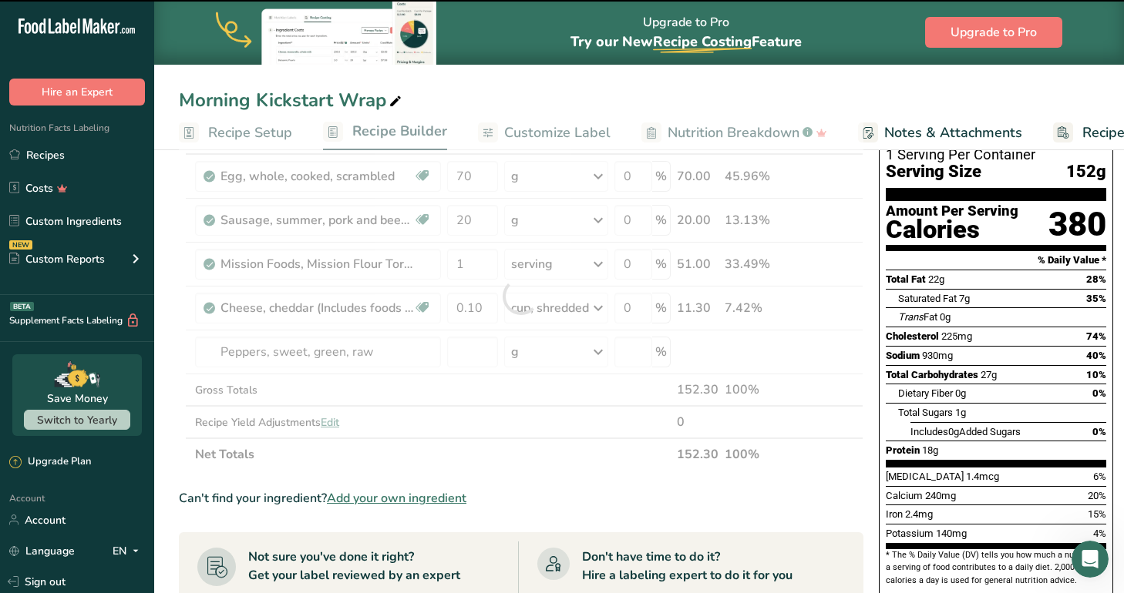
type input "0"
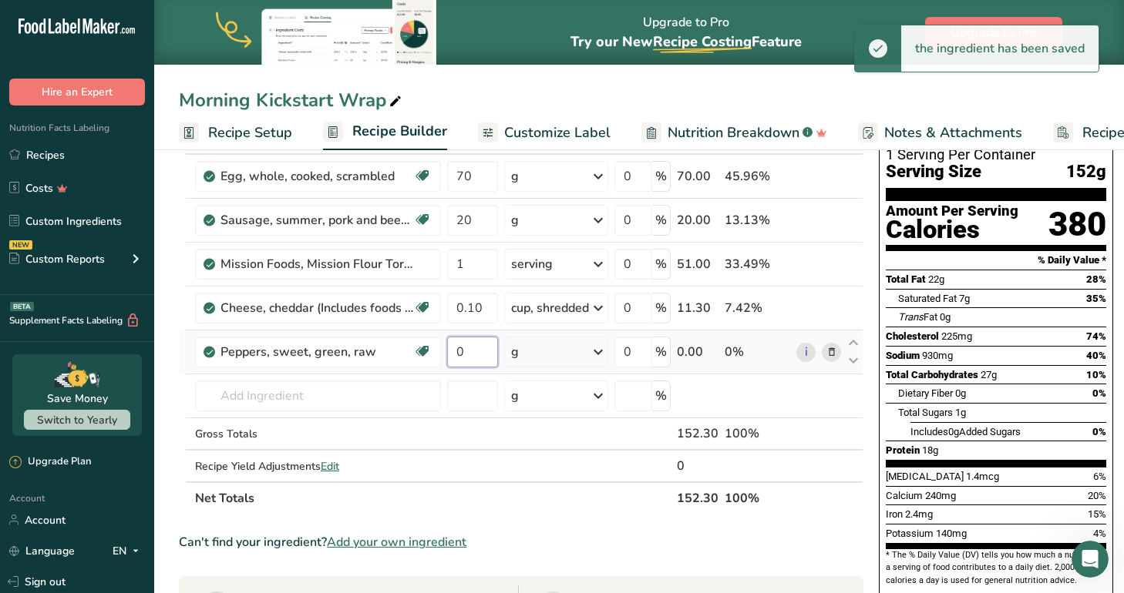
click at [479, 348] on input "0" at bounding box center [472, 352] width 51 height 31
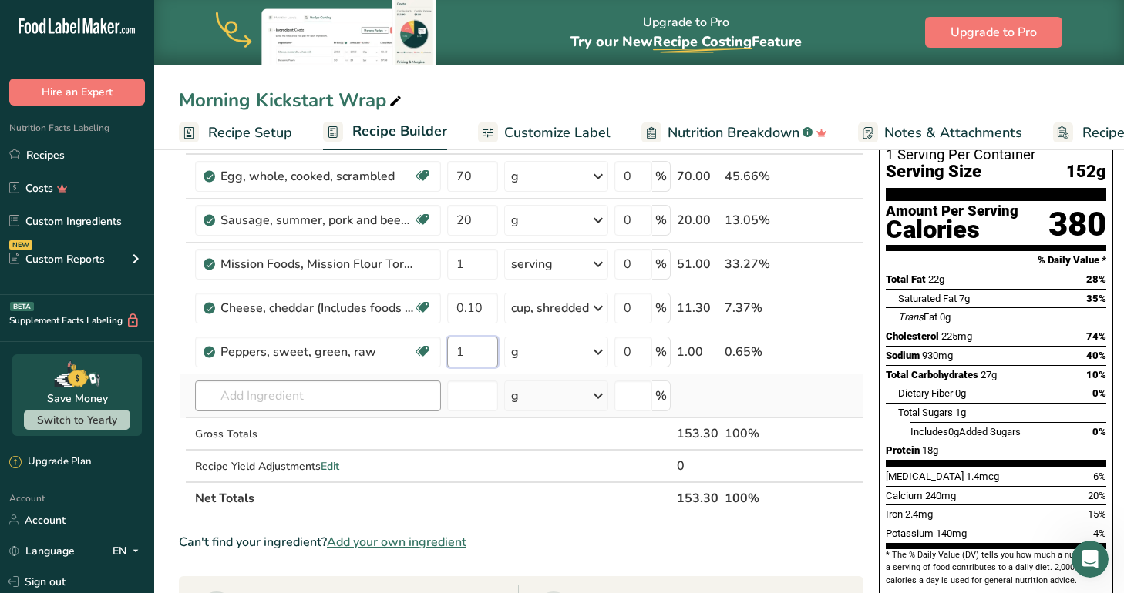
type input "1"
click at [290, 395] on div "Ingredient * Amount * Unit * Waste * .a-a{fill:#347362;}.b-a{fill:#fff;} Grams …" at bounding box center [521, 318] width 684 height 393
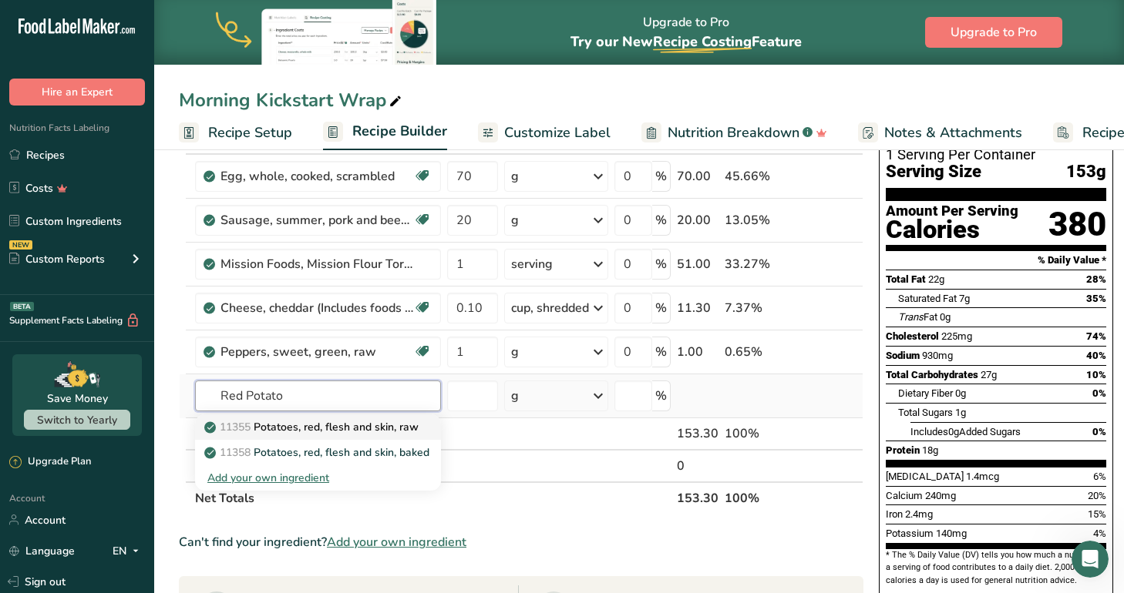
type input "Red Potato"
click at [358, 422] on p "11355 Potatoes, red, flesh and skin, raw" at bounding box center [312, 427] width 211 height 16
type input "Potatoes, red, flesh and skin, raw"
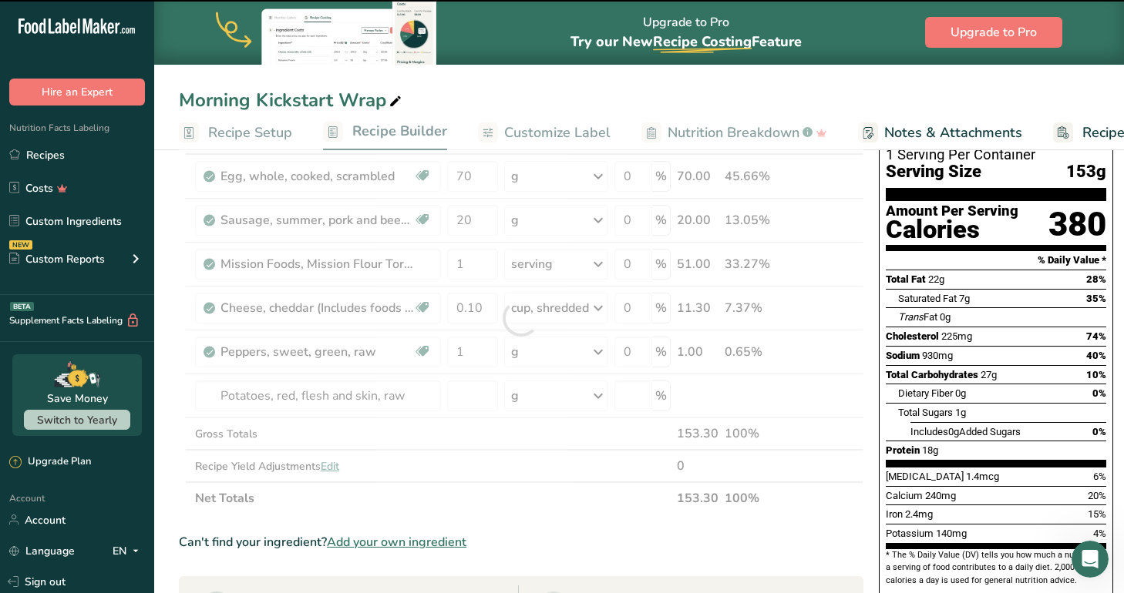
type input "0"
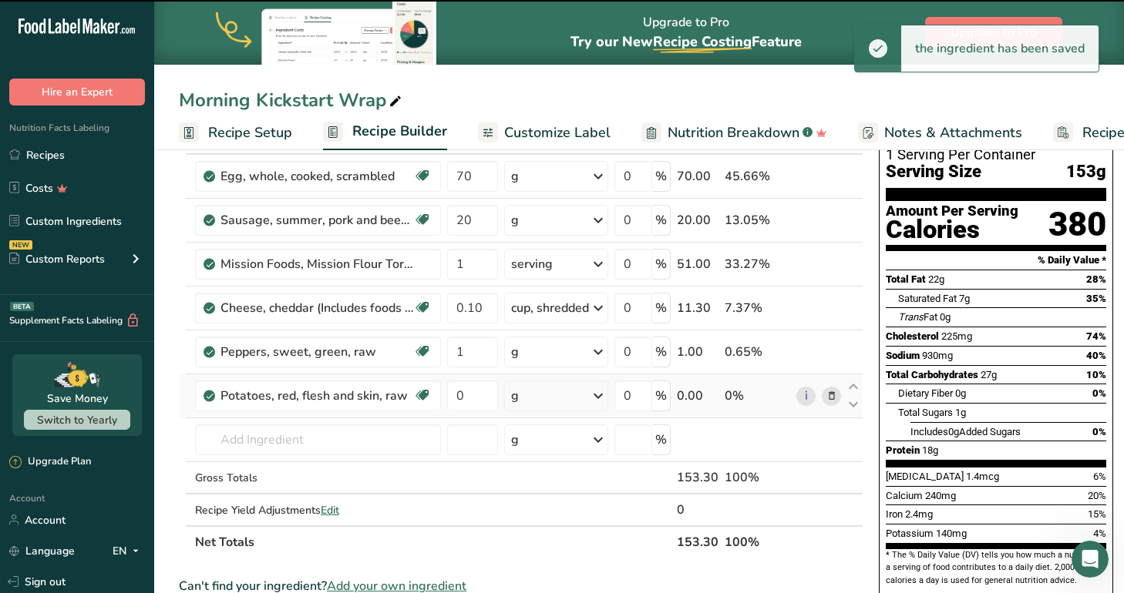
click at [566, 395] on div "g" at bounding box center [556, 396] width 104 height 31
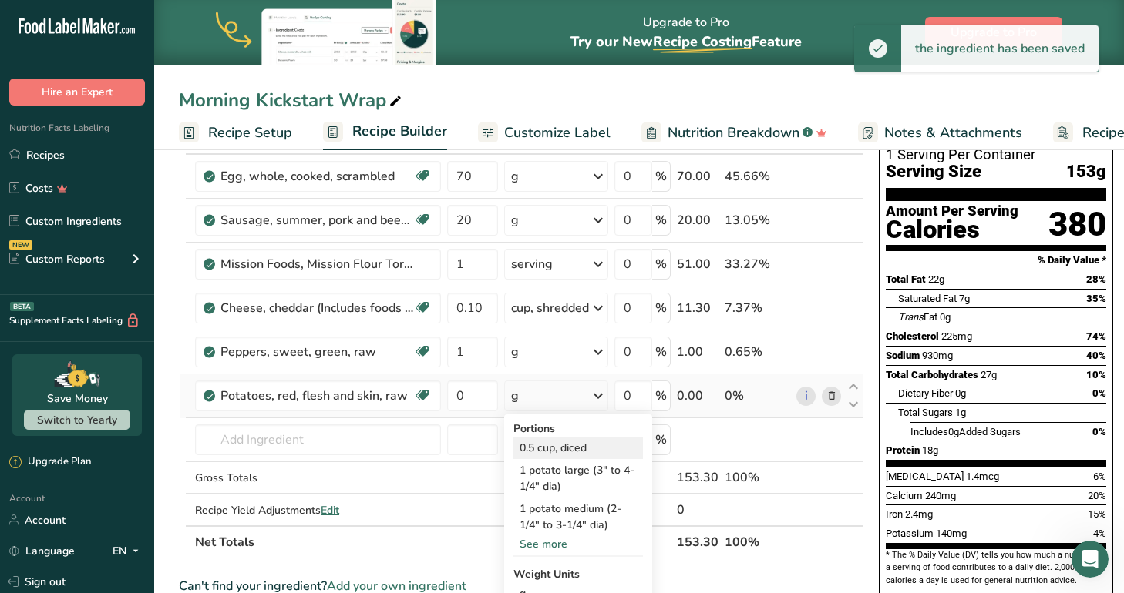
click at [576, 446] on div "0.5 cup, diced" at bounding box center [577, 448] width 129 height 22
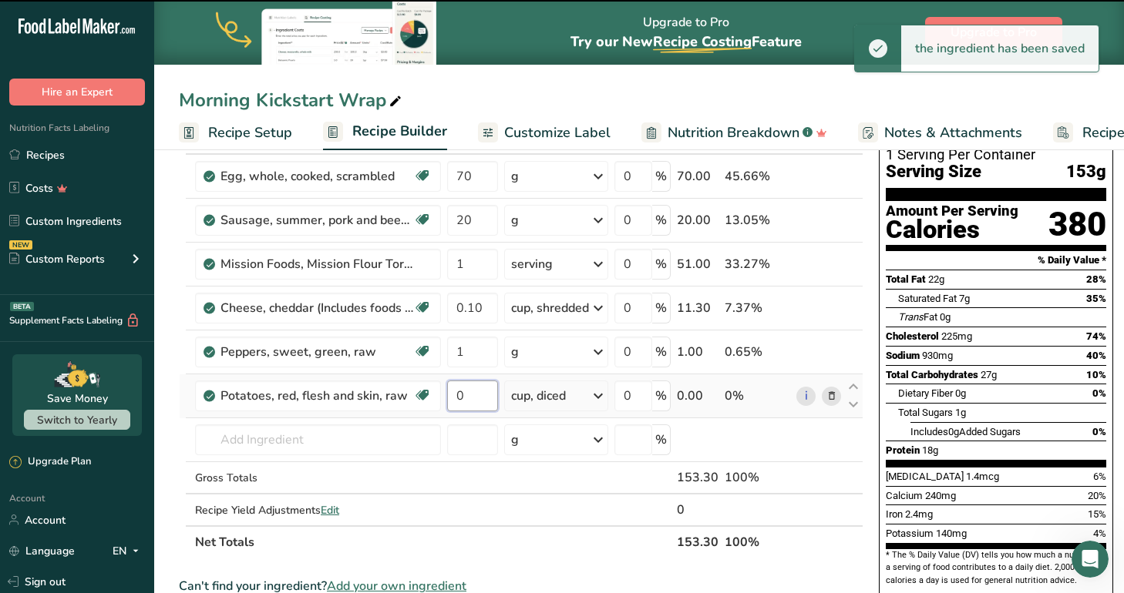
click at [473, 396] on input "0" at bounding box center [472, 396] width 51 height 31
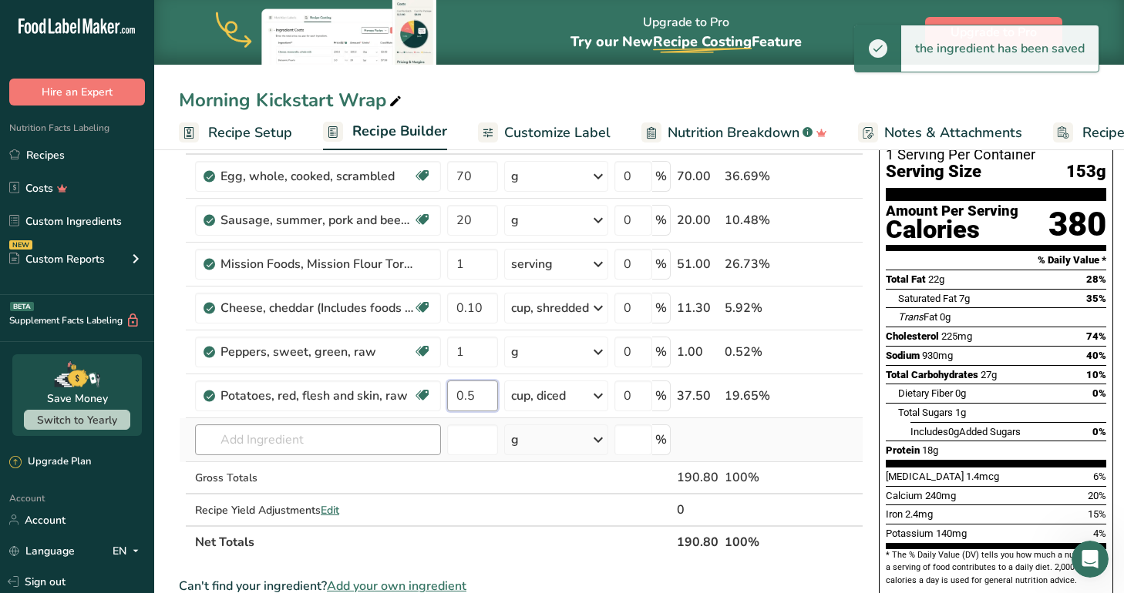
type input "0.5"
click at [340, 445] on div "Ingredient * Amount * Unit * Waste * .a-a{fill:#347362;}.b-a{fill:#fff;} Grams …" at bounding box center [521, 340] width 684 height 437
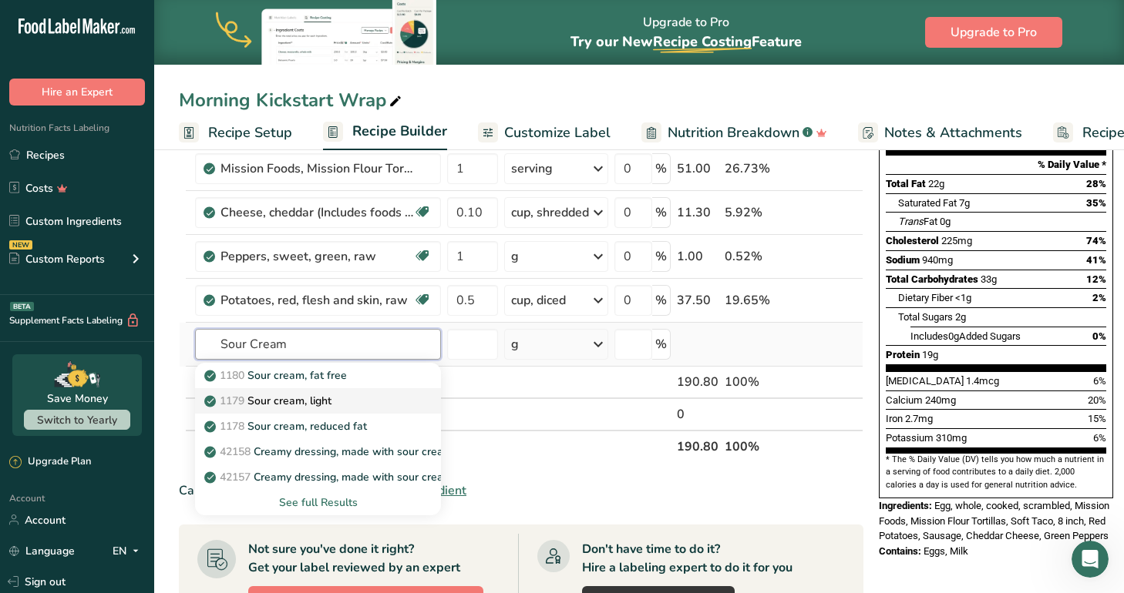
scroll to position [206, 0]
type input "Sour Cream"
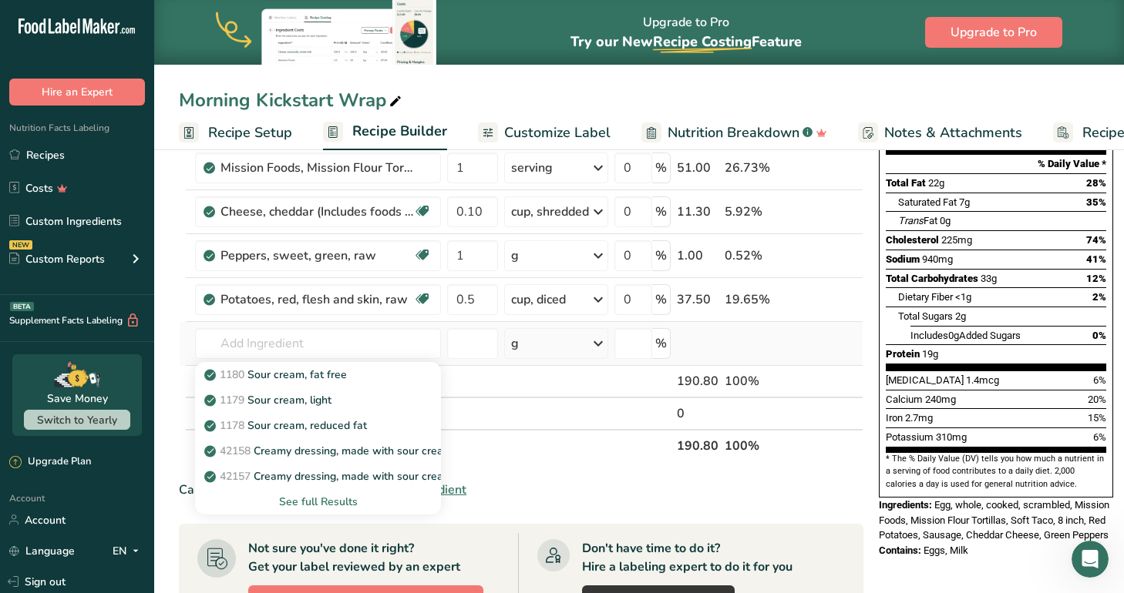
click at [327, 499] on div "See full Results" at bounding box center [317, 502] width 221 height 16
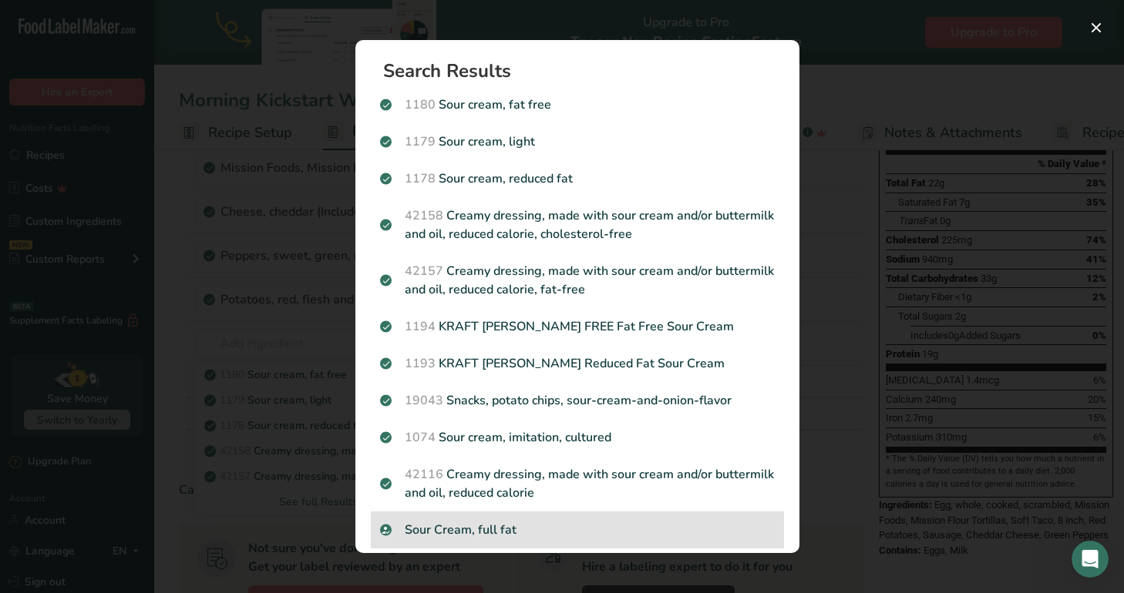
click at [506, 519] on div "Sour Cream, full fat" at bounding box center [577, 530] width 413 height 37
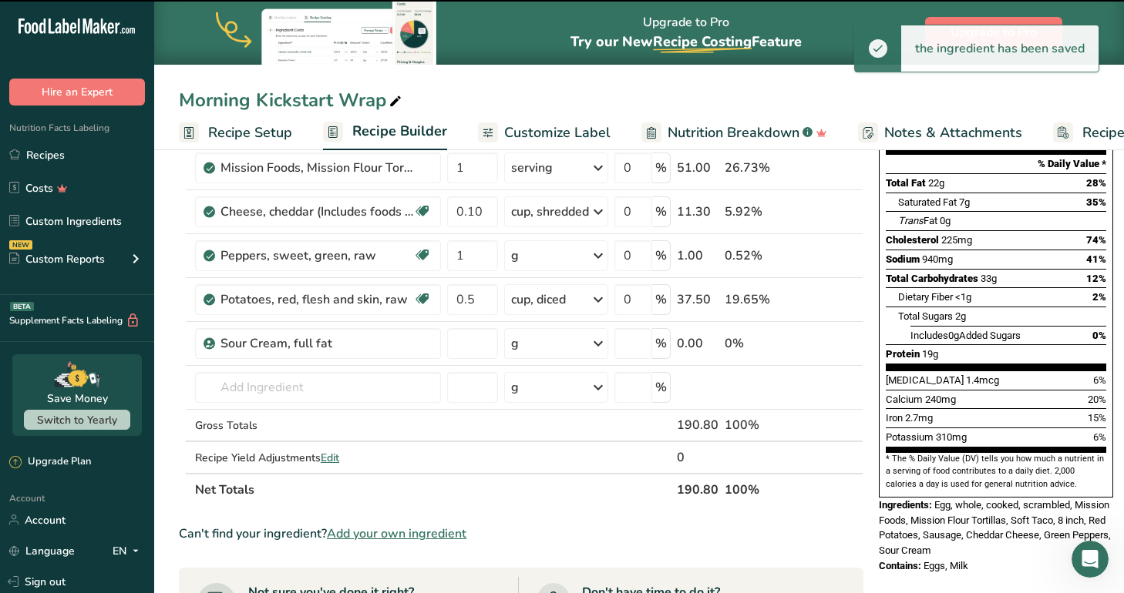
type input "0"
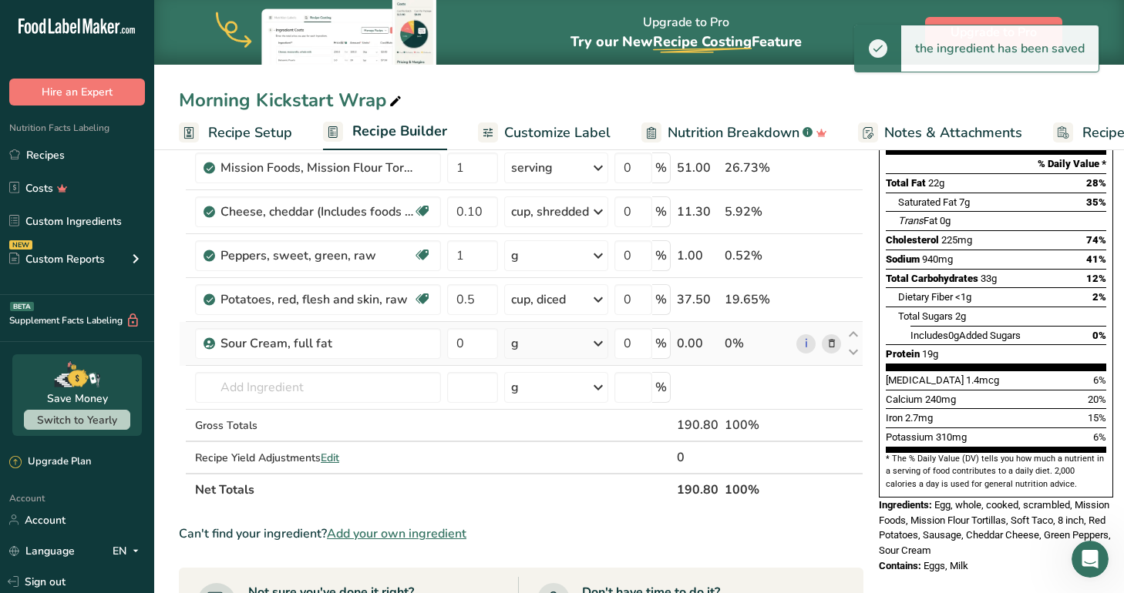
click at [544, 345] on div "g" at bounding box center [556, 343] width 104 height 31
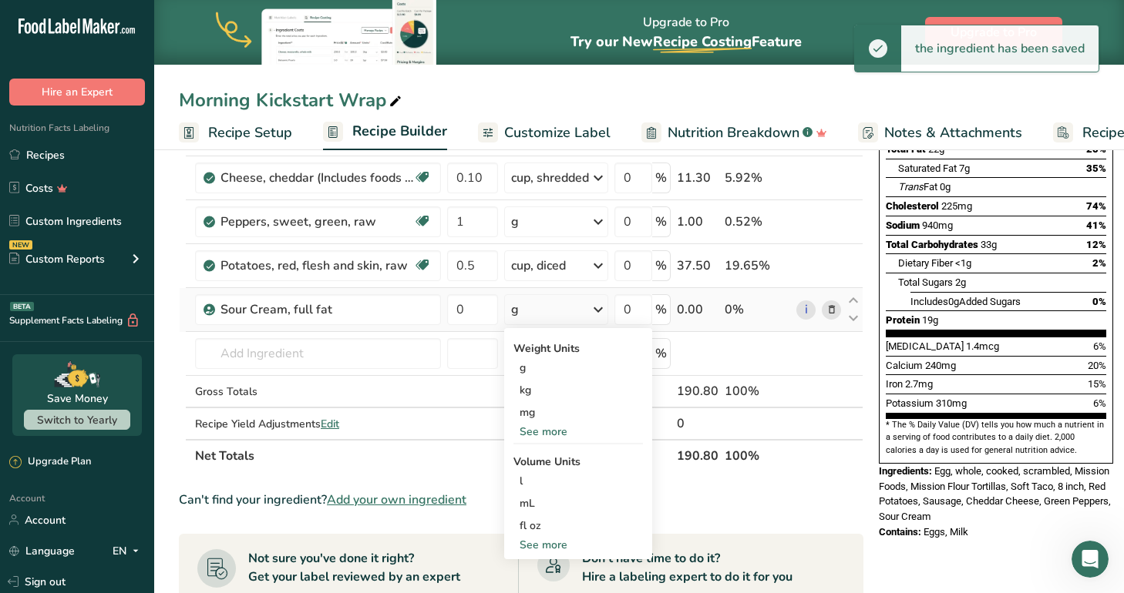
scroll to position [241, 0]
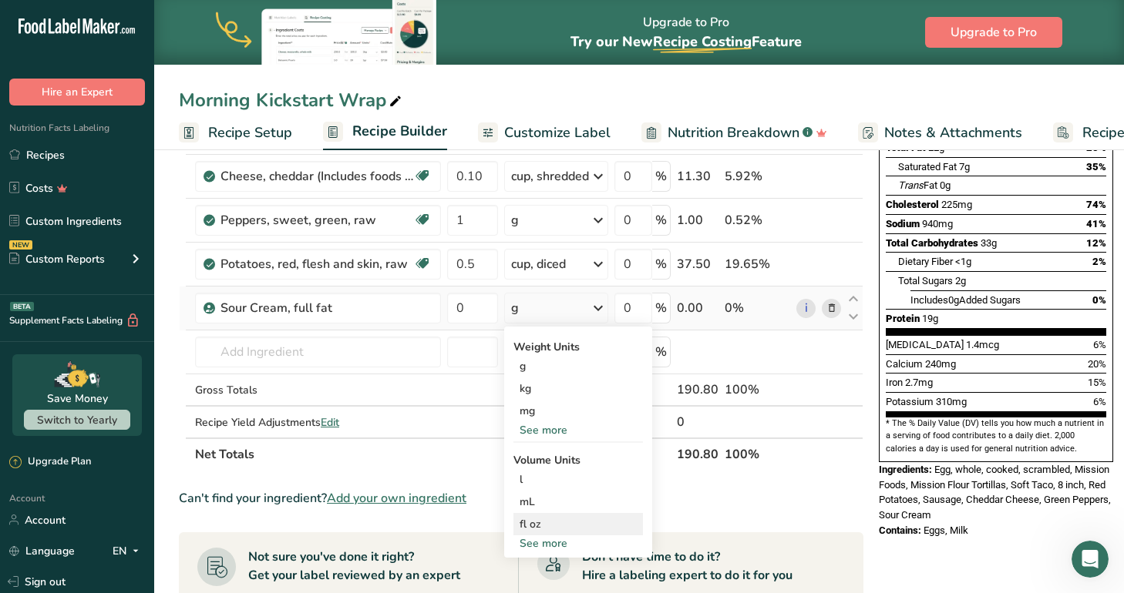
click at [542, 525] on div "fl oz" at bounding box center [577, 524] width 117 height 16
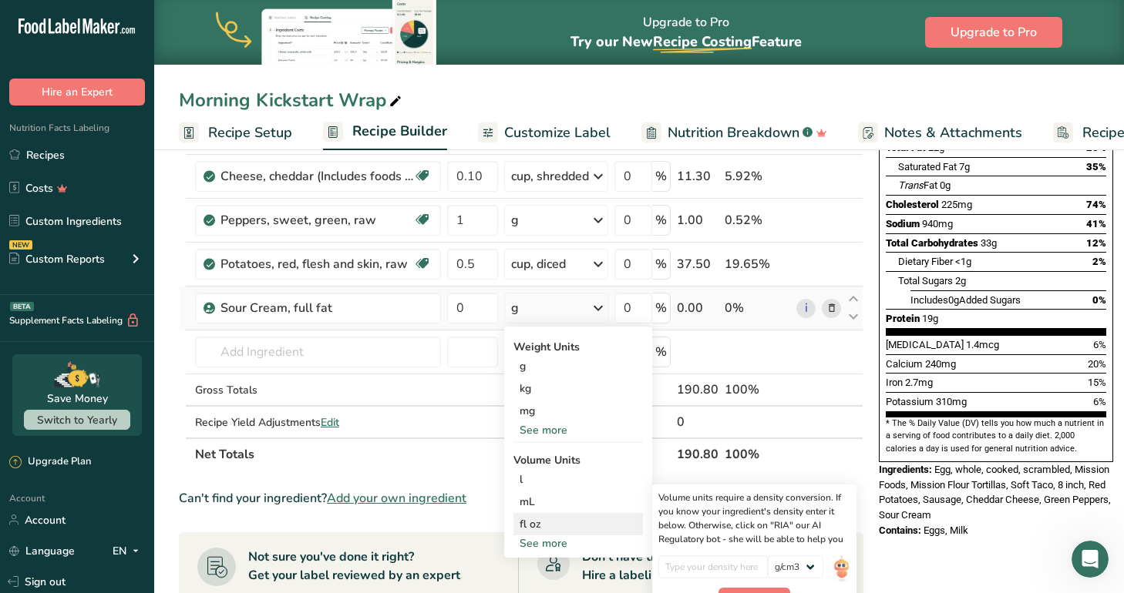
click at [564, 524] on div "fl oz" at bounding box center [577, 524] width 117 height 16
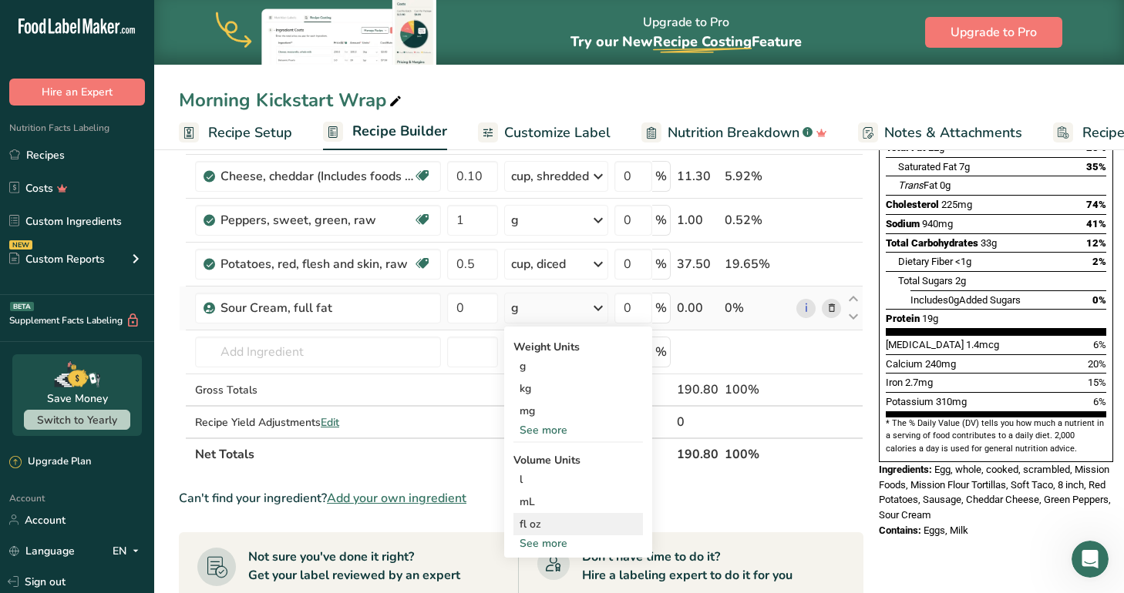
click at [544, 519] on div "fl oz" at bounding box center [577, 524] width 117 height 16
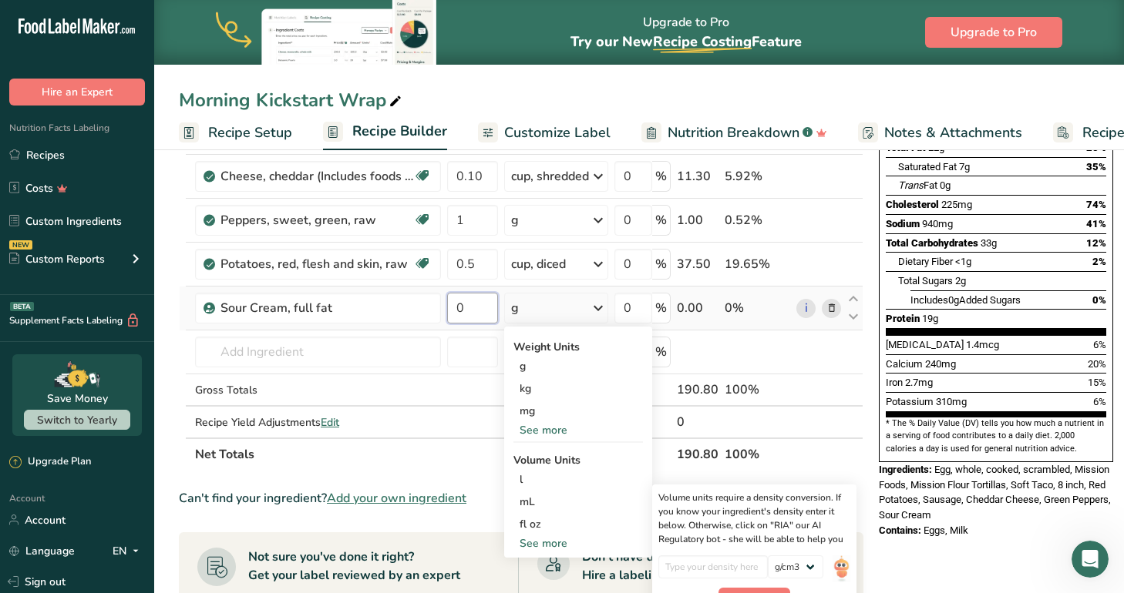
click at [469, 311] on input "0" at bounding box center [472, 308] width 51 height 31
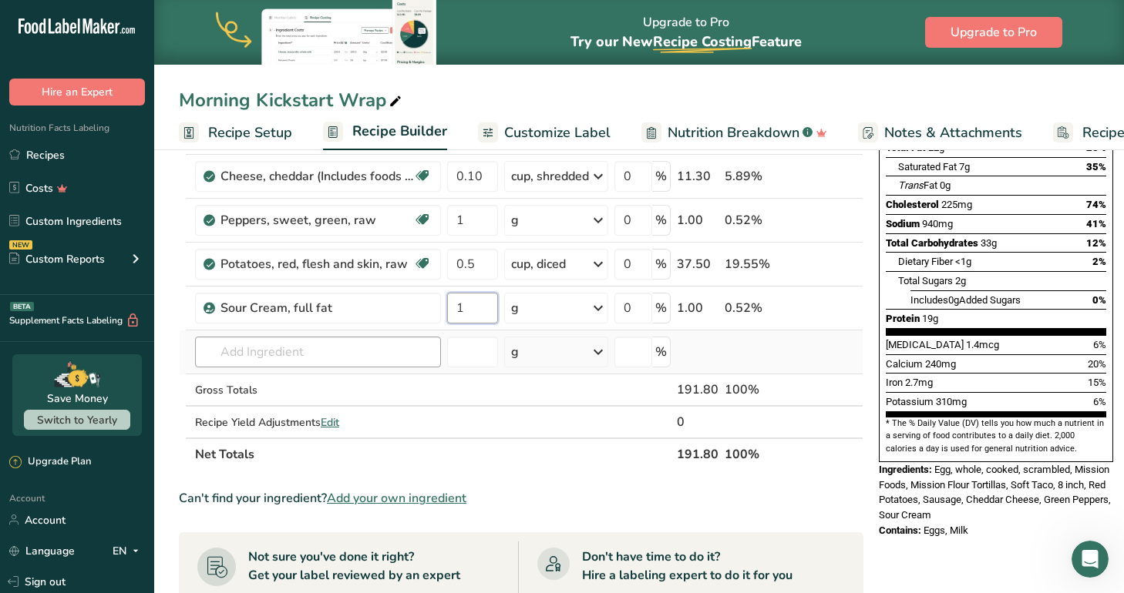
type input "1"
click at [338, 346] on div "Ingredient * Amount * Unit * Waste * .a-a{fill:#347362;}.b-a{fill:#fff;} Grams …" at bounding box center [521, 230] width 684 height 481
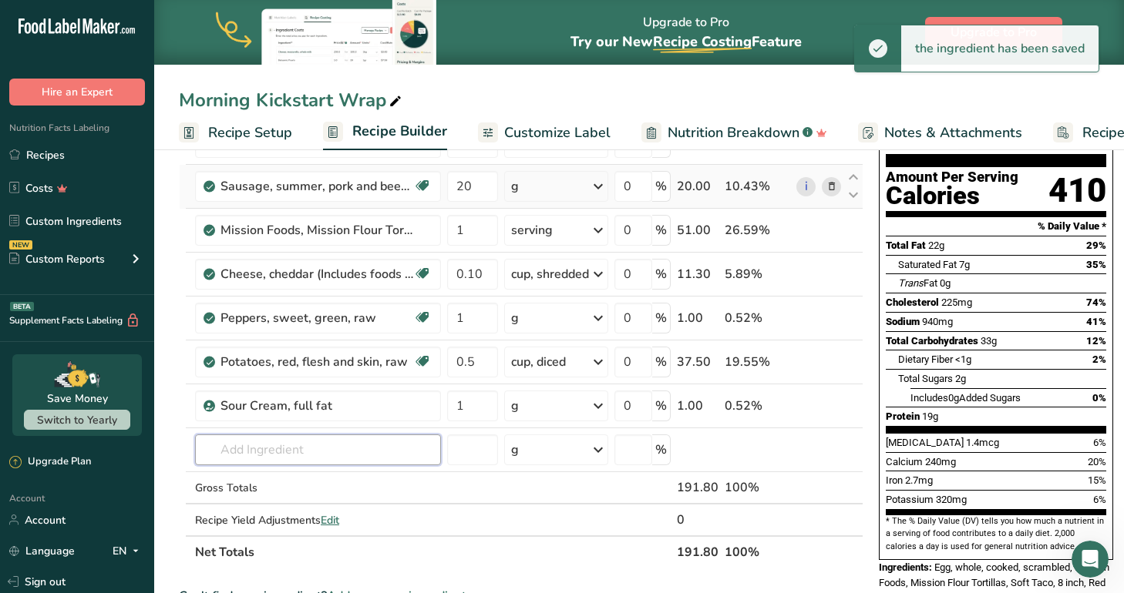
scroll to position [145, 0]
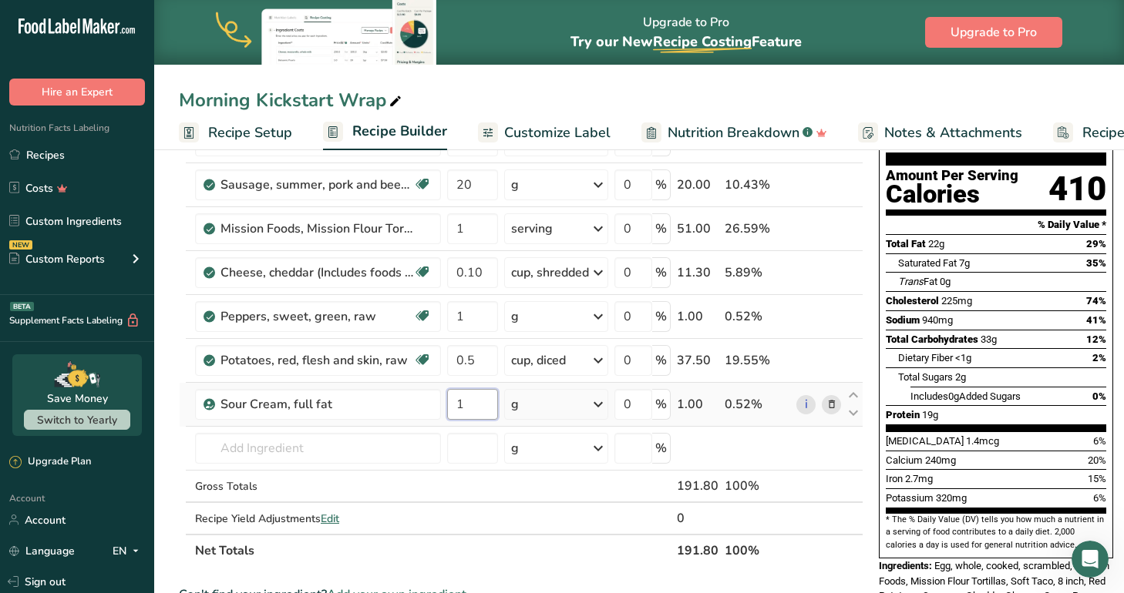
click at [475, 399] on input "1" at bounding box center [472, 404] width 51 height 31
type input "4"
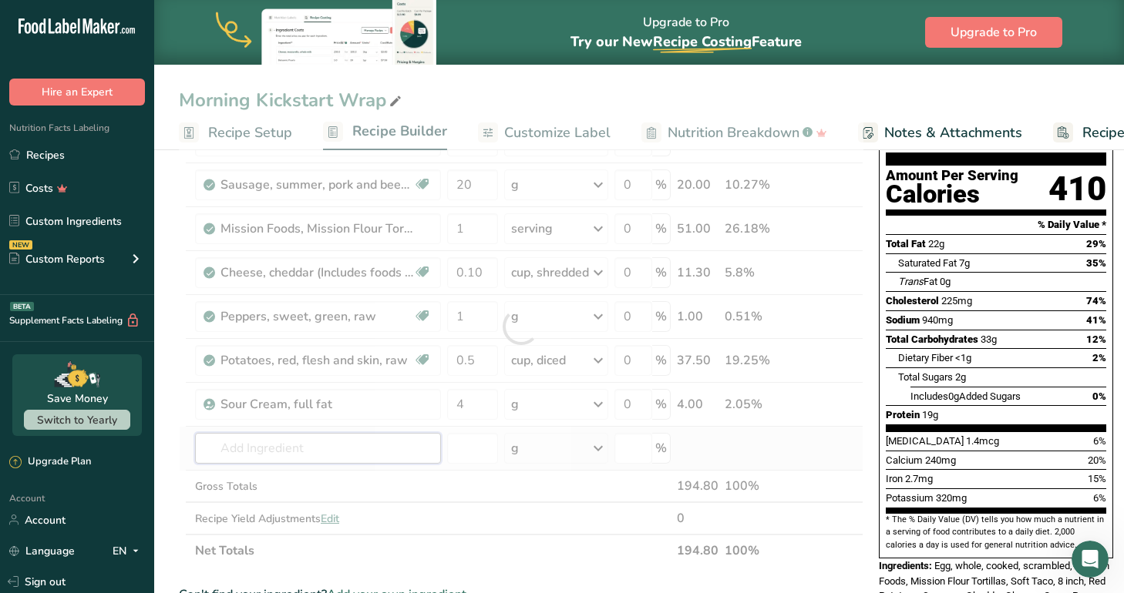
click at [367, 452] on div "Ingredient * Amount * Unit * Waste * .a-a{fill:#347362;}.b-a{fill:#fff;} Grams …" at bounding box center [521, 326] width 684 height 481
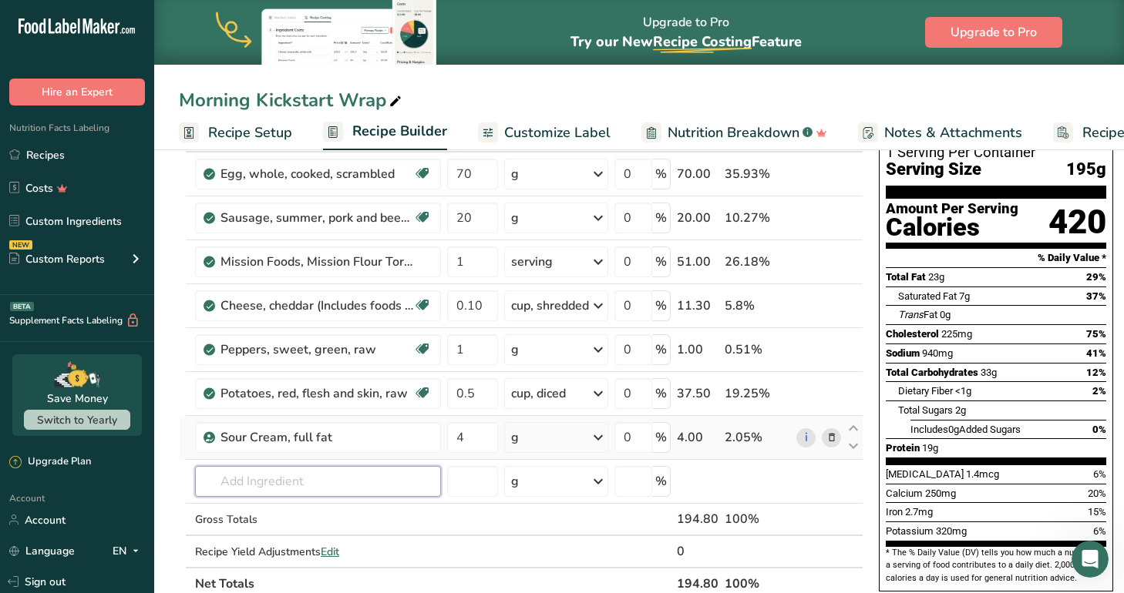
scroll to position [113, 0]
